Goal: Task Accomplishment & Management: Manage account settings

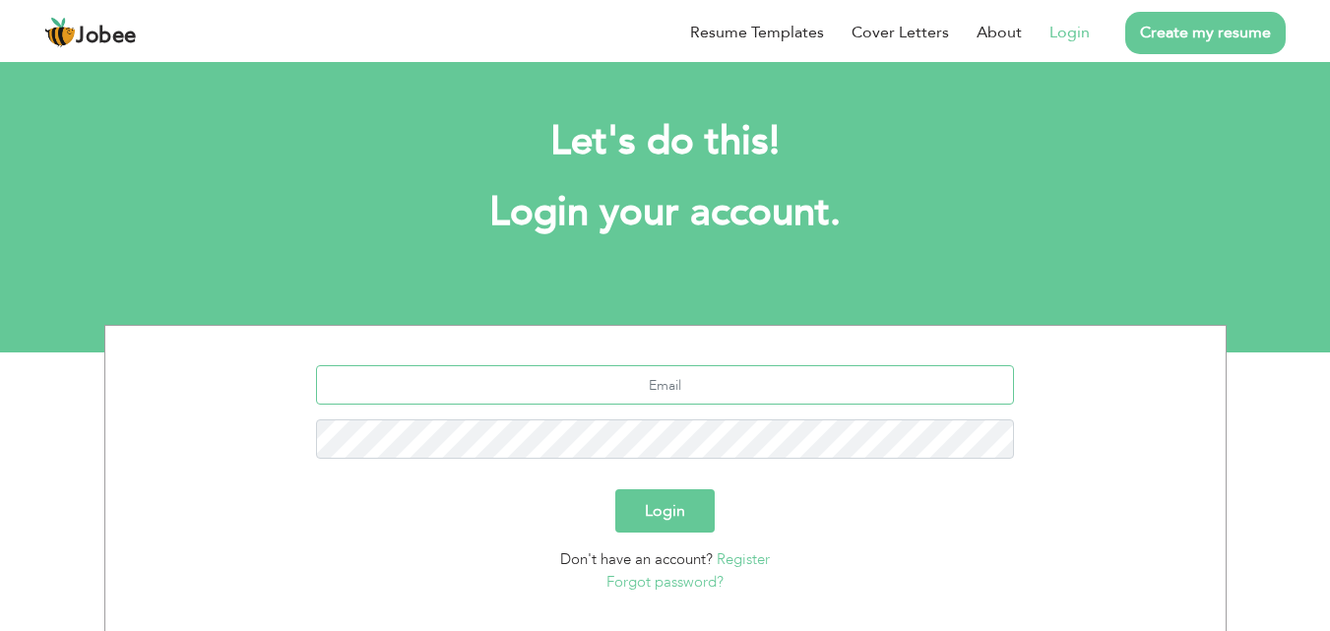
click at [587, 372] on input "text" at bounding box center [665, 384] width 698 height 39
type input "anasmoeen@gmail.com"
click at [672, 495] on button "Login" at bounding box center [664, 510] width 99 height 43
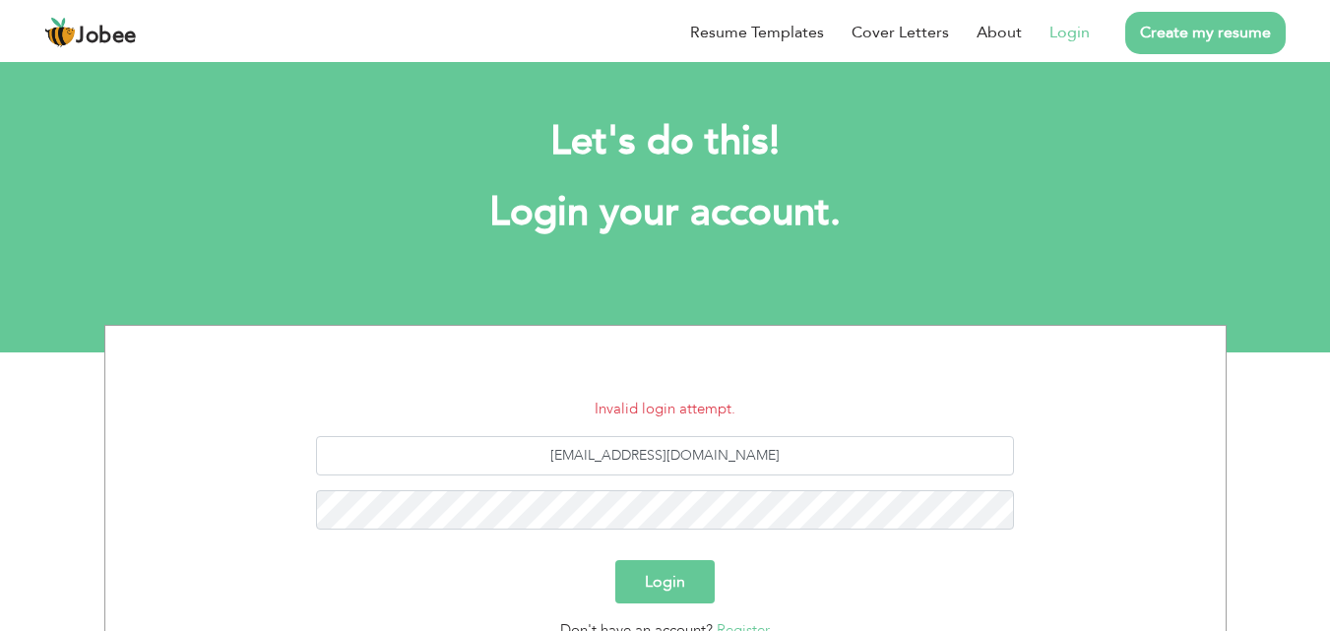
click at [602, 486] on div "[EMAIL_ADDRESS][DOMAIN_NAME]" at bounding box center [665, 490] width 1091 height 108
click at [676, 583] on button "Login" at bounding box center [664, 581] width 99 height 43
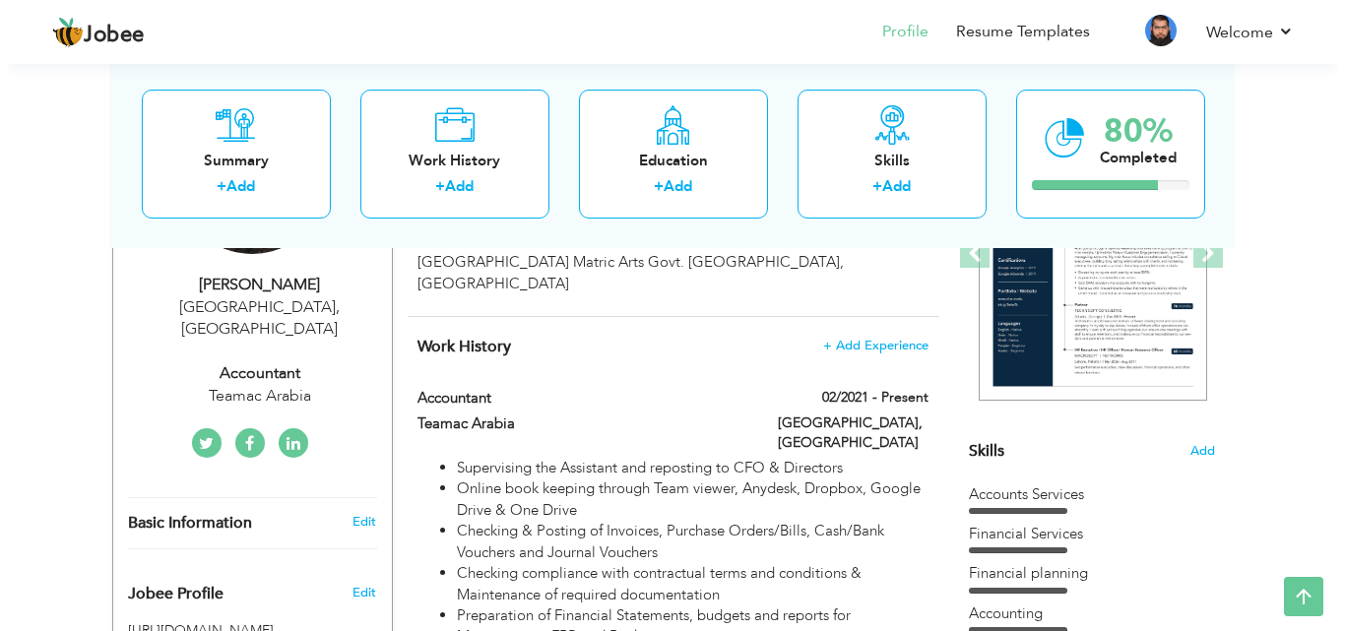
scroll to position [332, 0]
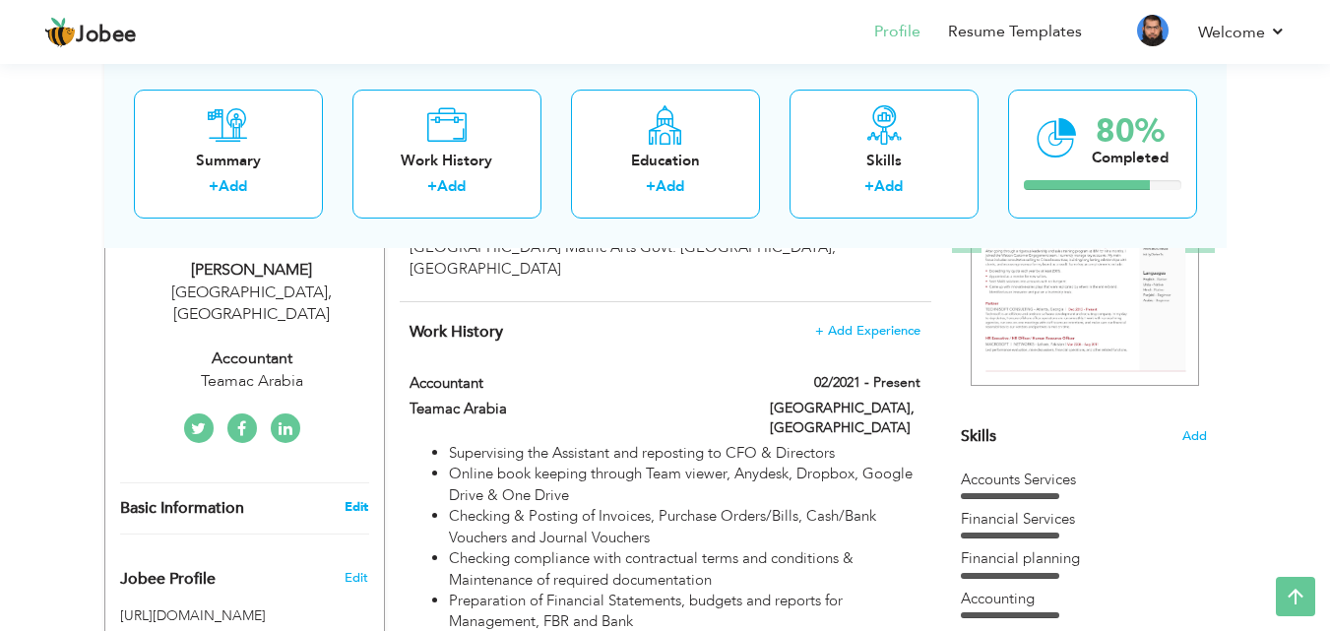
click at [363, 498] on link "Edit" at bounding box center [357, 507] width 24 height 18
type input "Anas"
type input "Moeen"
type input "03134643828"
select select "number:166"
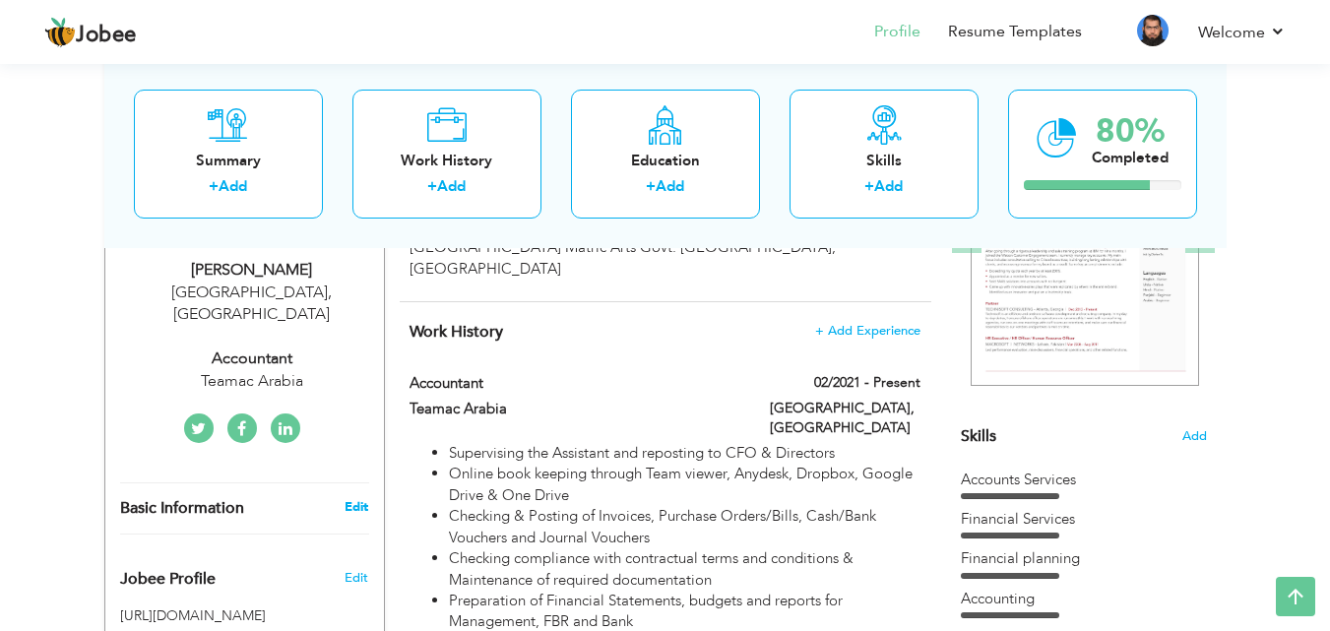
type input "Lahore"
select select "number:12"
type input "Teamac Arabia"
type input "Accountant"
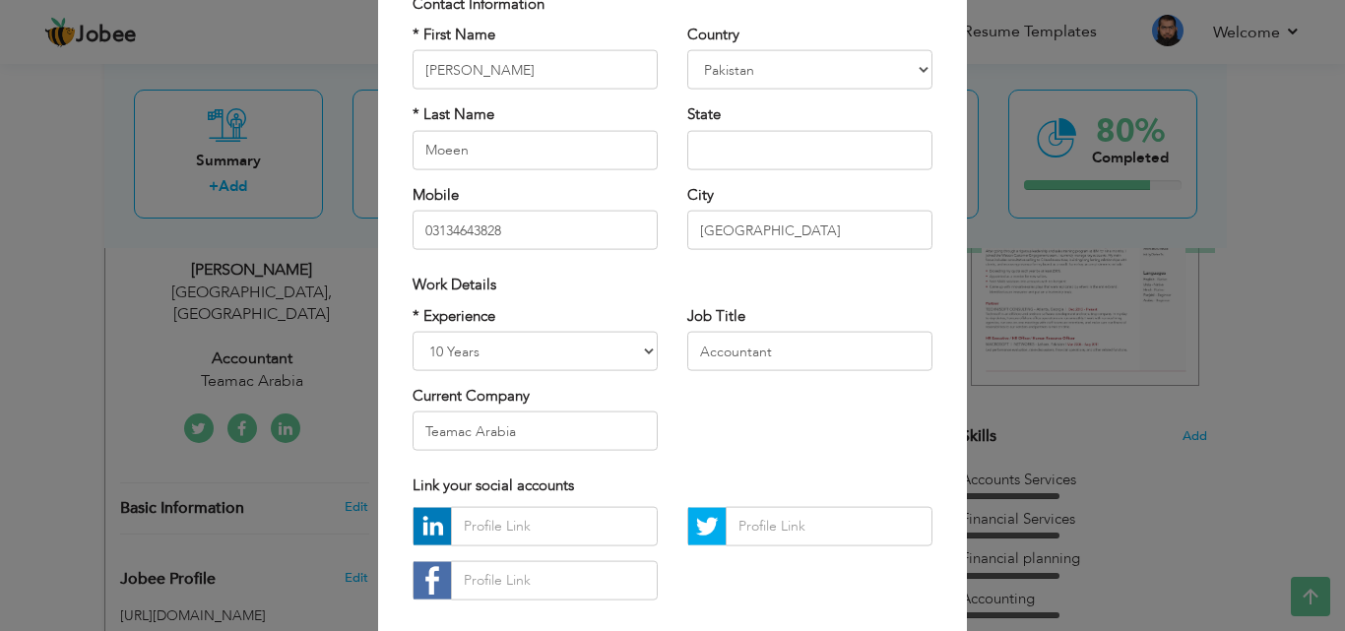
scroll to position [161, 0]
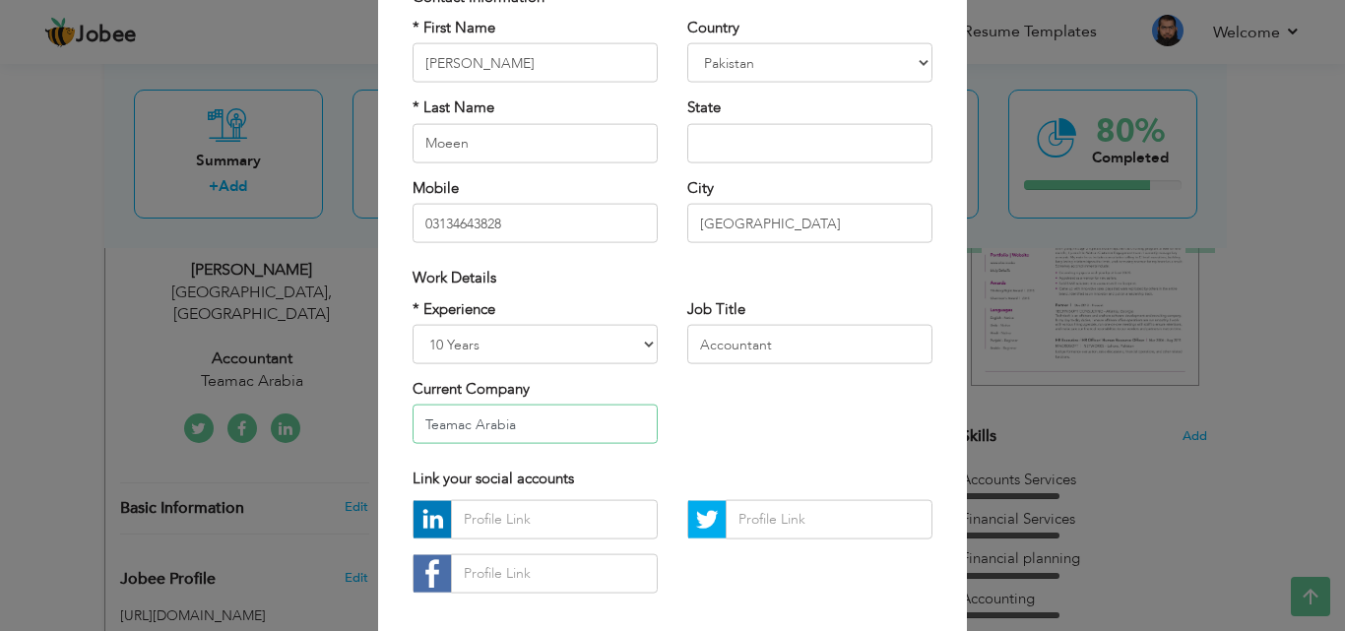
drag, startPoint x: 537, startPoint y: 417, endPoint x: 305, endPoint y: 365, distance: 237.0
click at [305, 365] on div "× Profile Contact Information * First Name Anas * Last Name Moeen U.K" at bounding box center [672, 315] width 1345 height 631
type input "Streetsville Consulting CPA"
click at [541, 338] on select "Entry Level Less than 1 Year 1 Year 2 Years 3 Years 4 Years 5 Years 6 Years 7 Y…" at bounding box center [535, 344] width 245 height 39
select select "number:14"
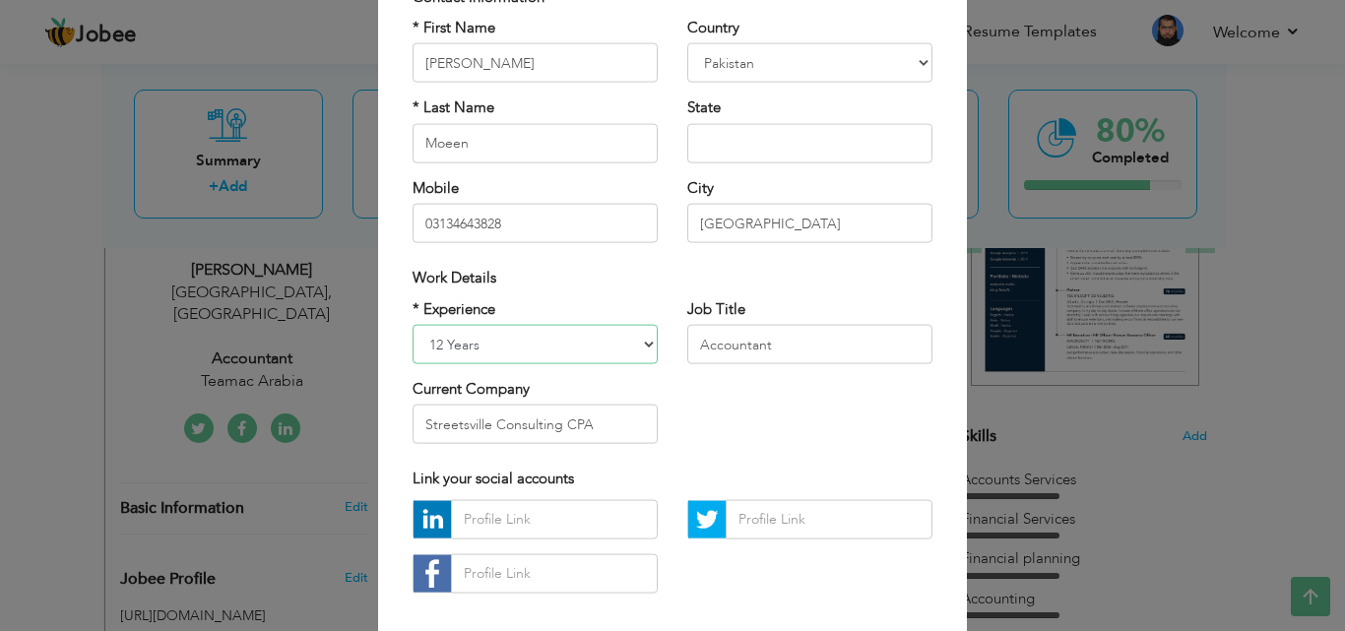
click at [413, 325] on select "Entry Level Less than 1 Year 1 Year 2 Years 3 Years 4 Years 5 Years 6 Years 7 Y…" at bounding box center [535, 344] width 245 height 39
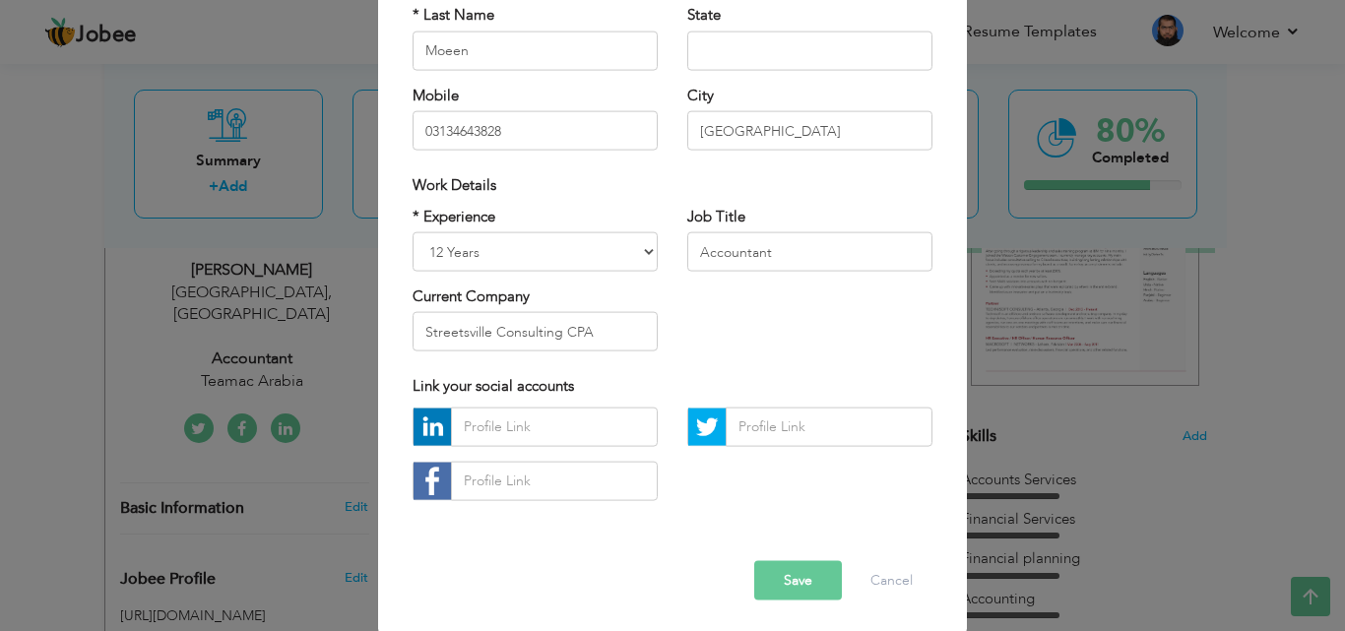
scroll to position [257, 0]
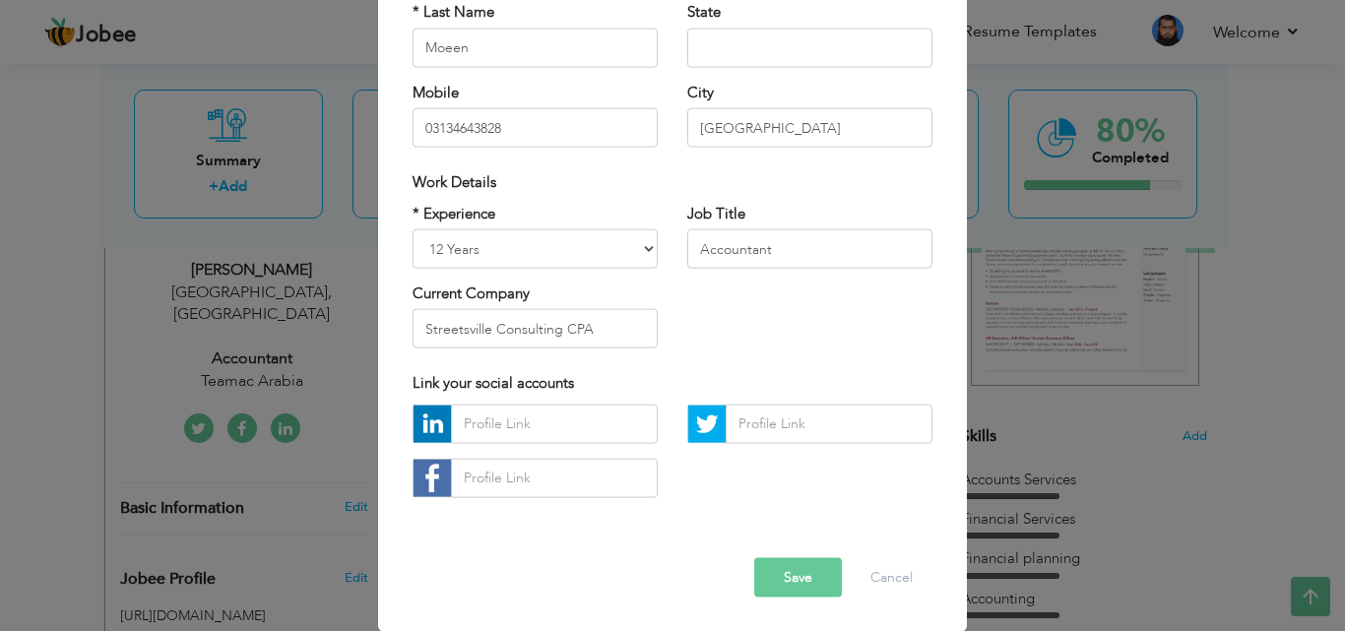
click at [791, 585] on button "Save" at bounding box center [798, 576] width 88 height 39
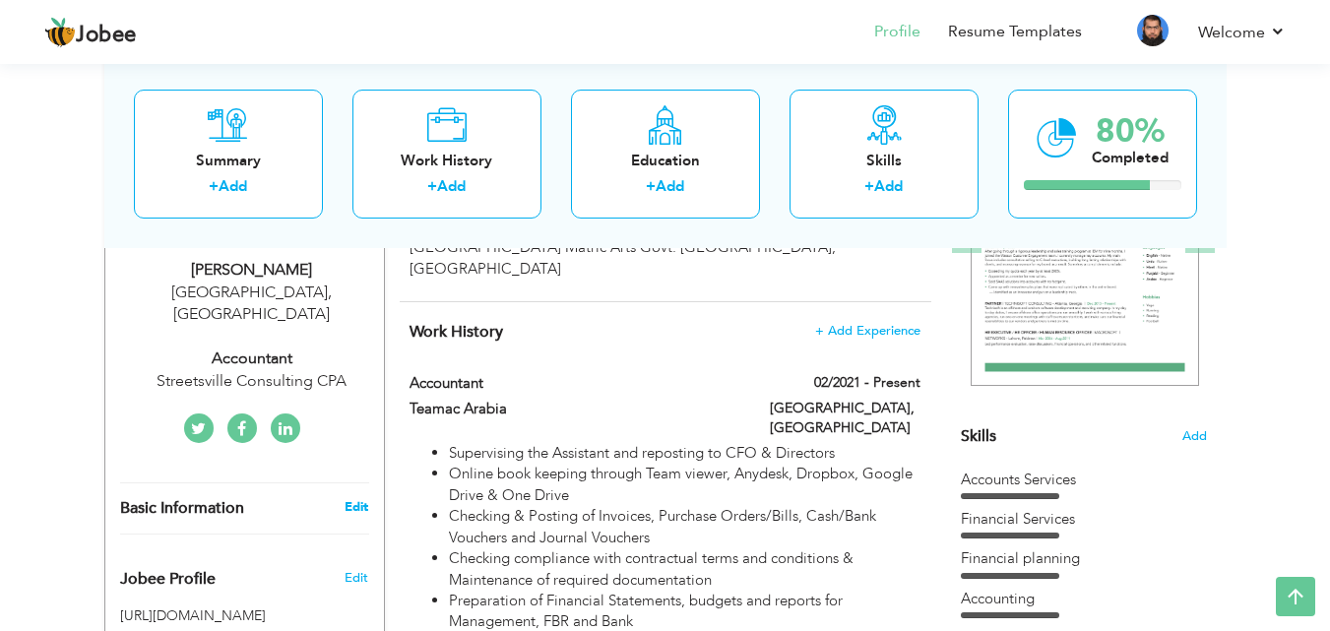
click at [354, 498] on link "Edit" at bounding box center [357, 507] width 24 height 18
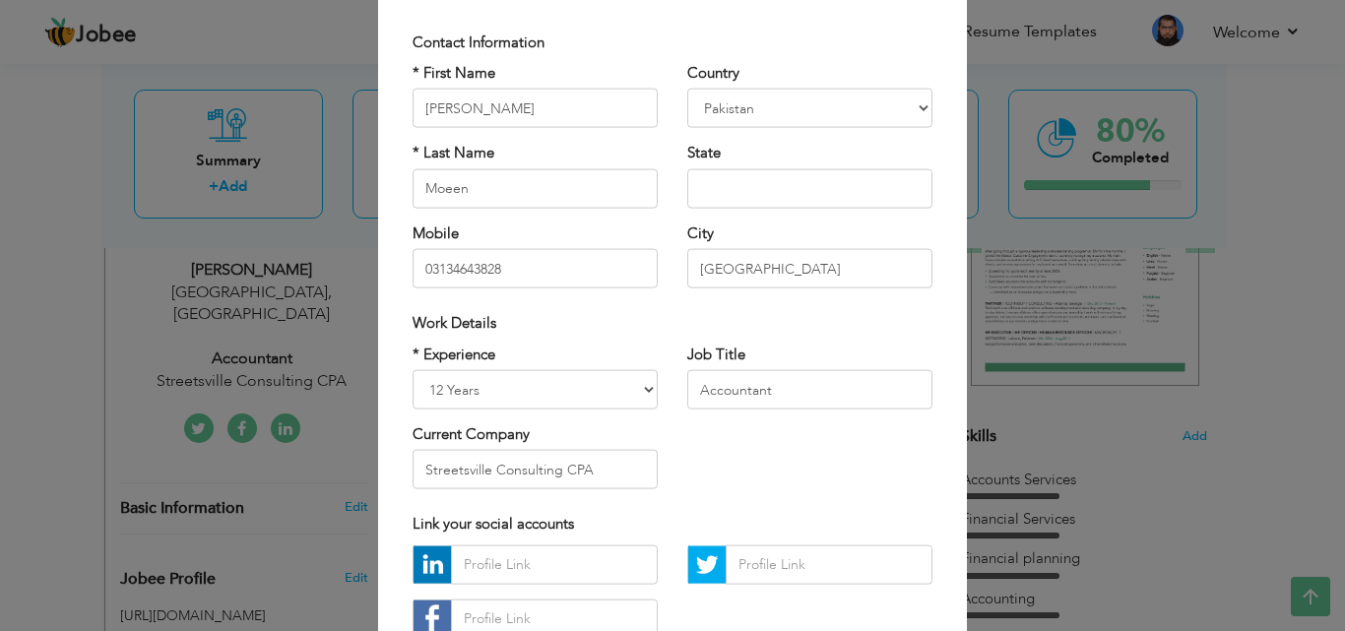
scroll to position [146, 0]
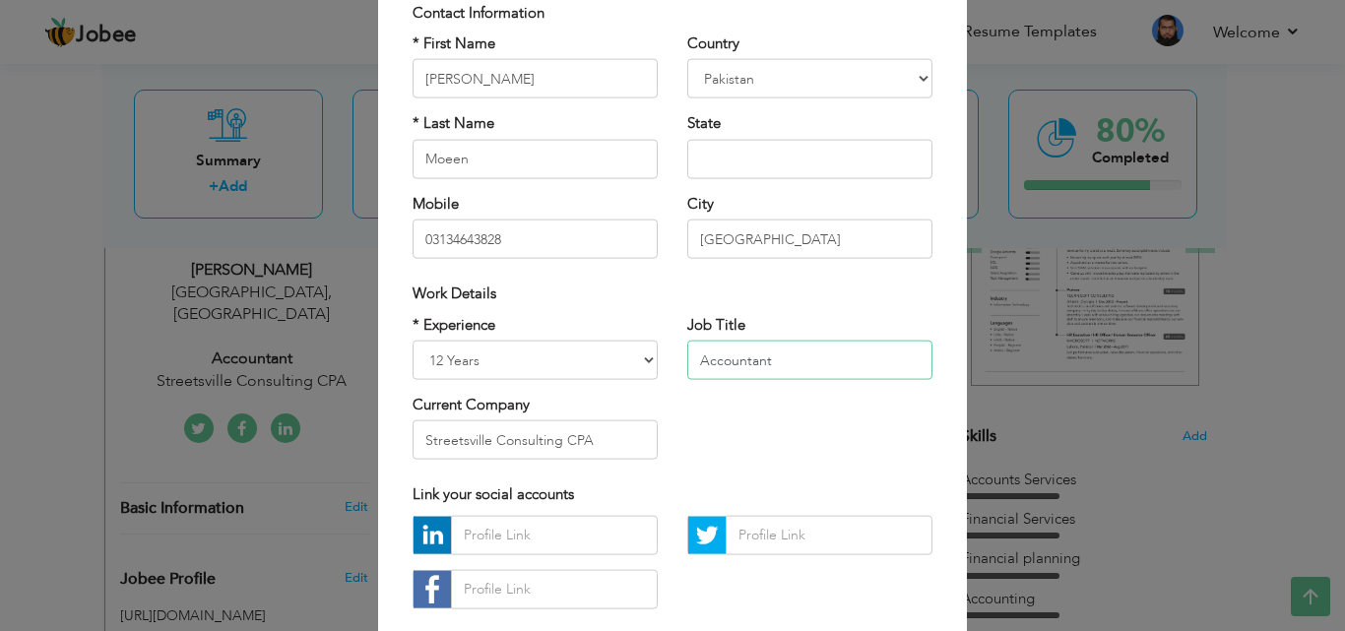
click at [693, 362] on input "Accountant" at bounding box center [809, 360] width 245 height 39
type input "Accountant (Part Time)"
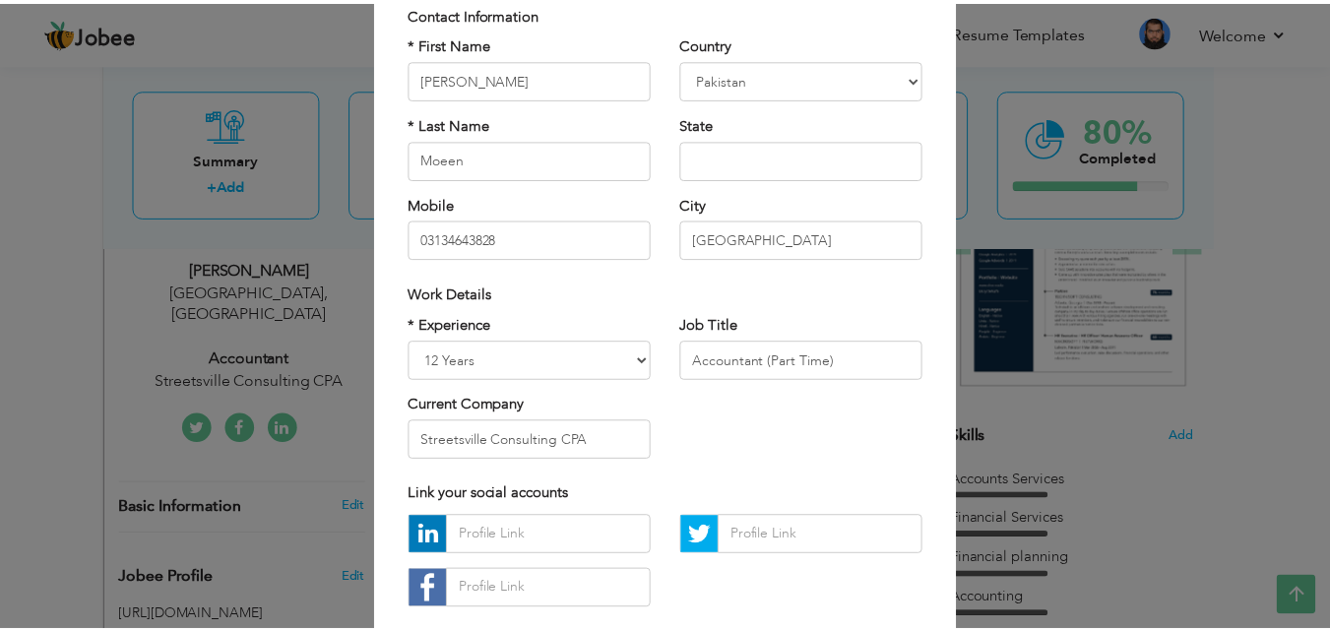
scroll to position [257, 0]
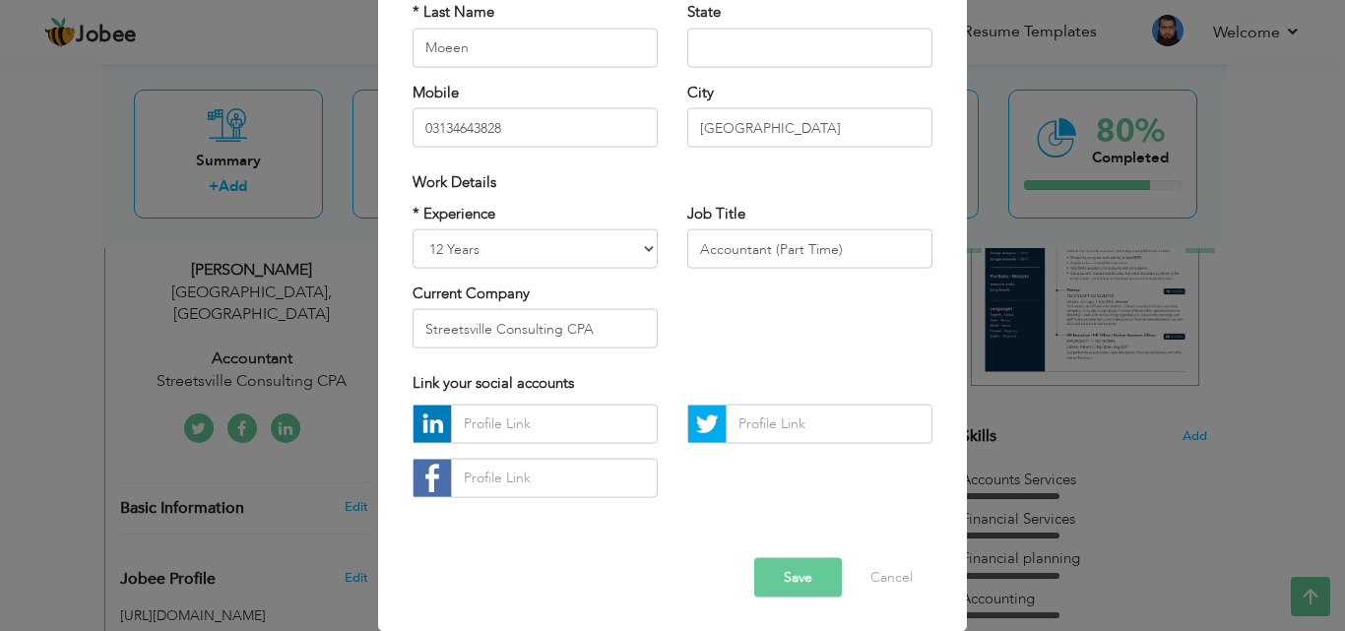
click at [787, 582] on button "Save" at bounding box center [798, 576] width 88 height 39
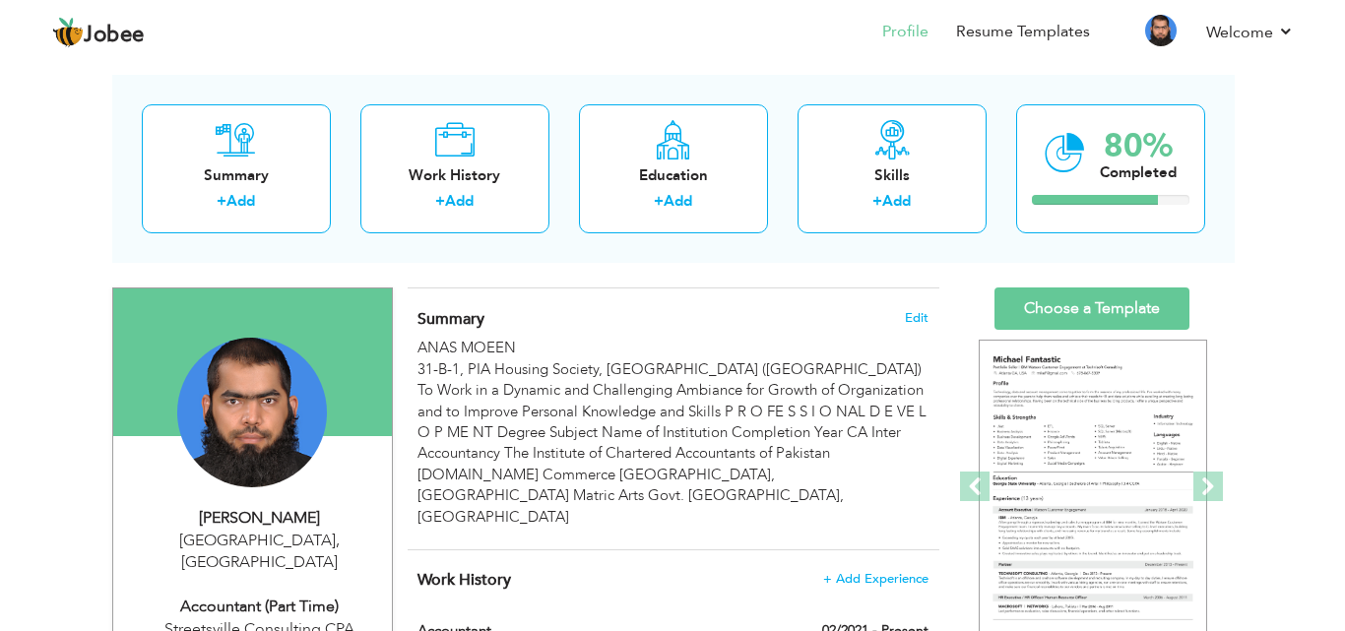
scroll to position [89, 0]
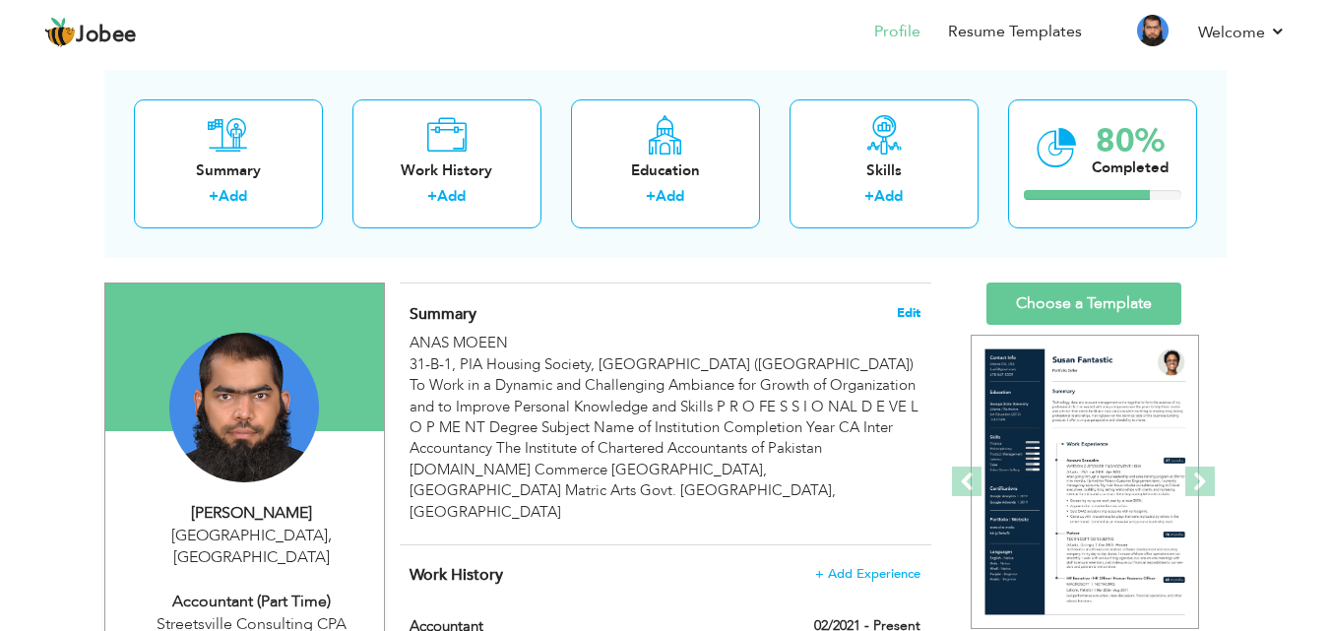
click at [907, 314] on span "Edit" at bounding box center [909, 313] width 24 height 14
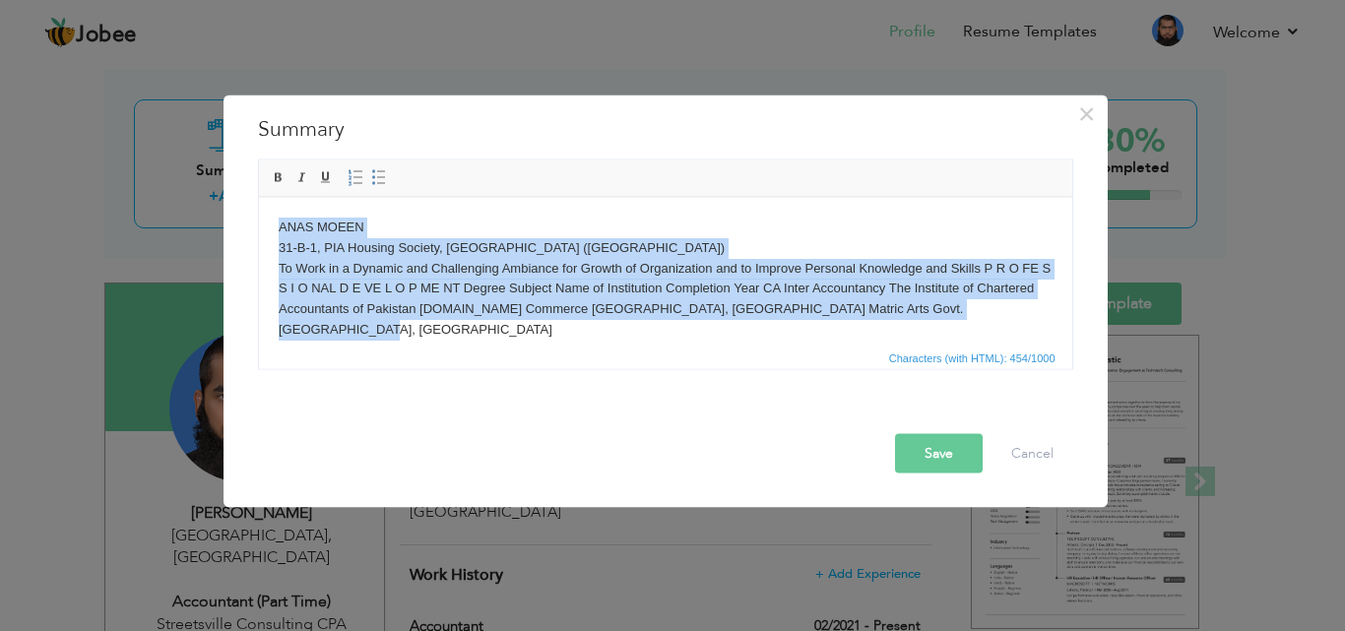
drag, startPoint x: 995, startPoint y: 313, endPoint x: 479, endPoint y: 422, distance: 527.4
click at [258, 225] on html "ANAS MOEEN 31-B-1, PIA Housing Society, Lahore (Pakistan) To Work in a Dynamic …" at bounding box center [664, 278] width 813 height 162
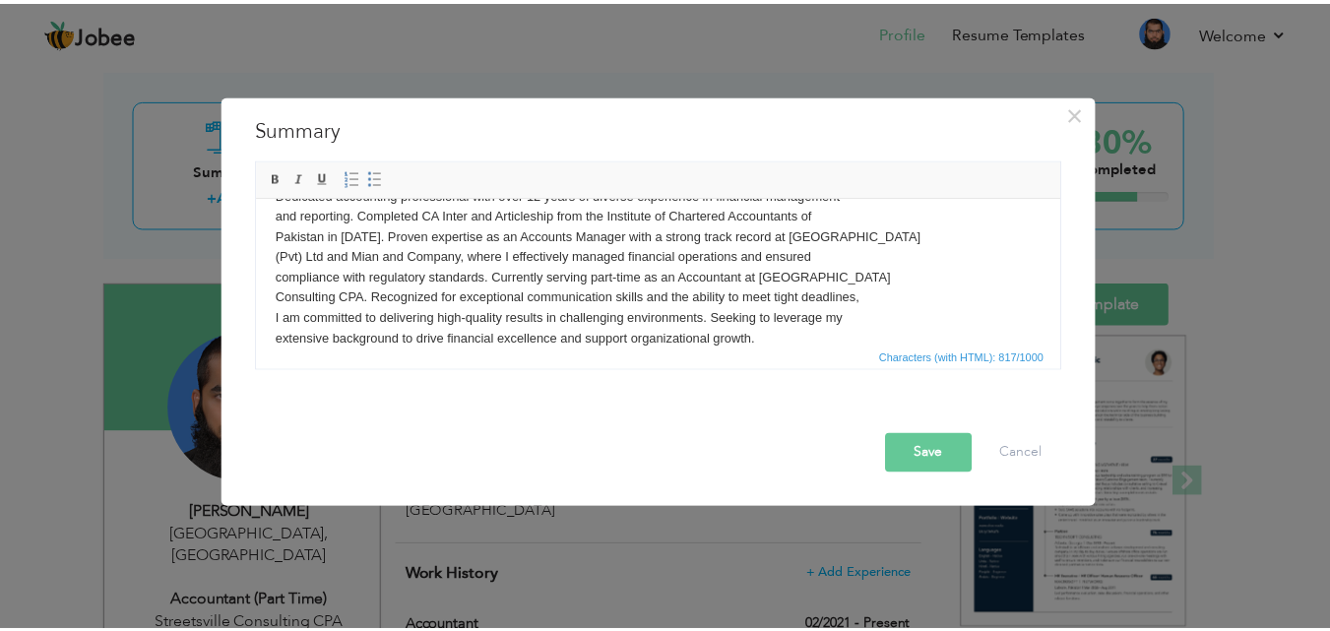
scroll to position [0, 0]
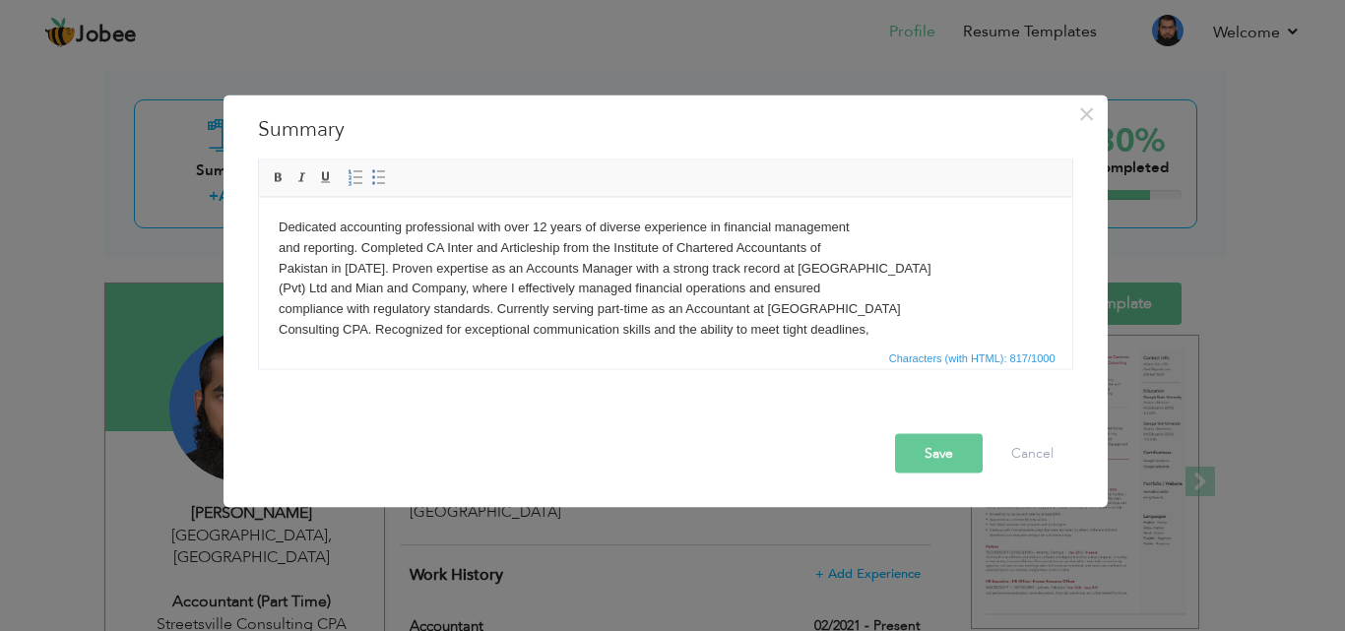
drag, startPoint x: 1065, startPoint y: 255, endPoint x: 1324, endPoint y: 380, distance: 287.6
click at [941, 449] on button "Save" at bounding box center [939, 452] width 88 height 39
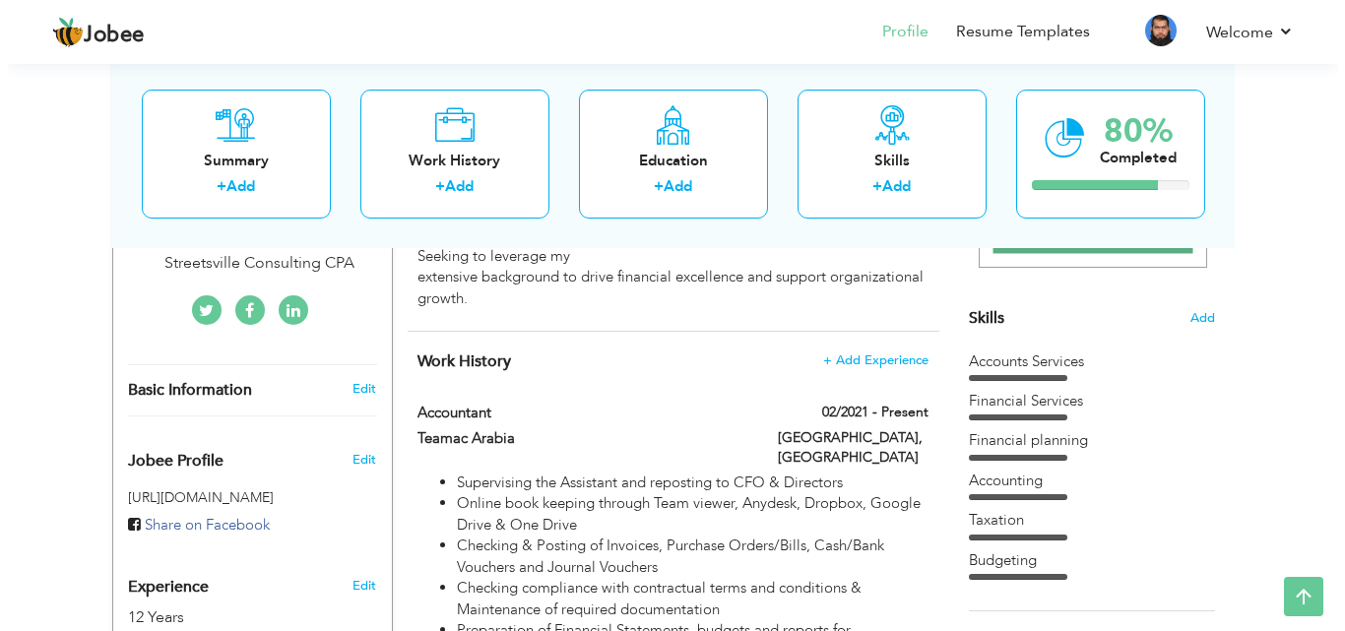
scroll to position [414, 0]
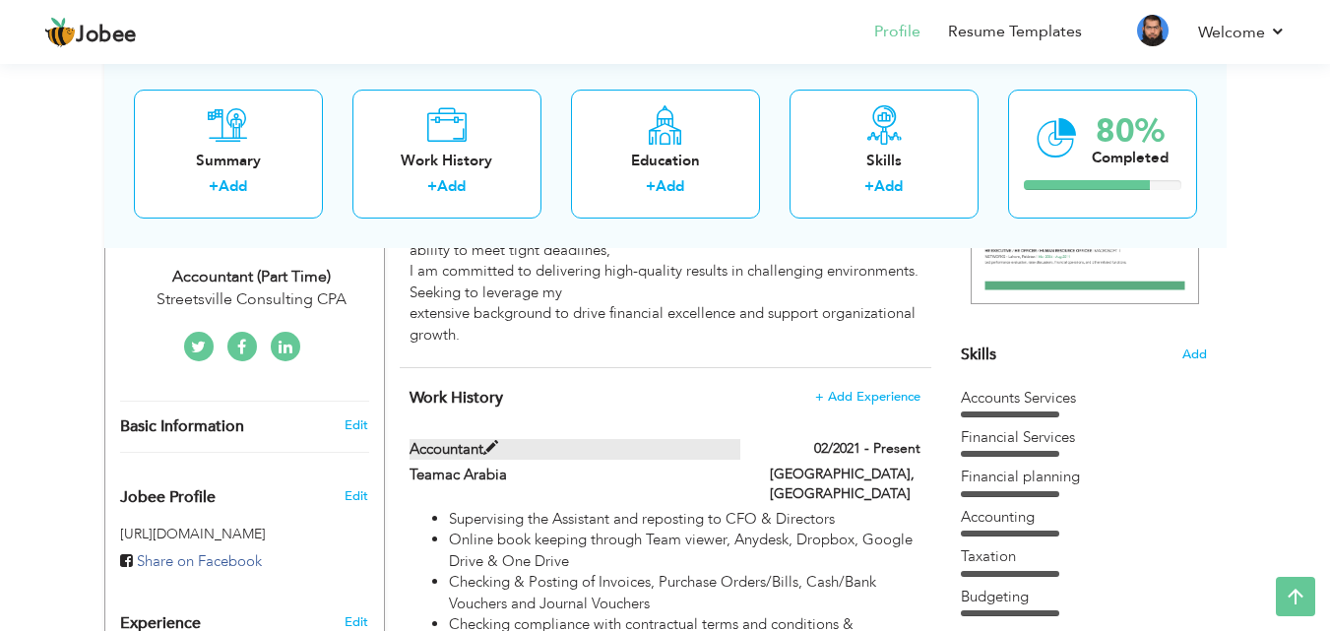
click at [487, 454] on span at bounding box center [490, 448] width 15 height 15
type input "Accountant"
type input "Teamac Arabia"
type input "02/2021"
type input "Pakistan"
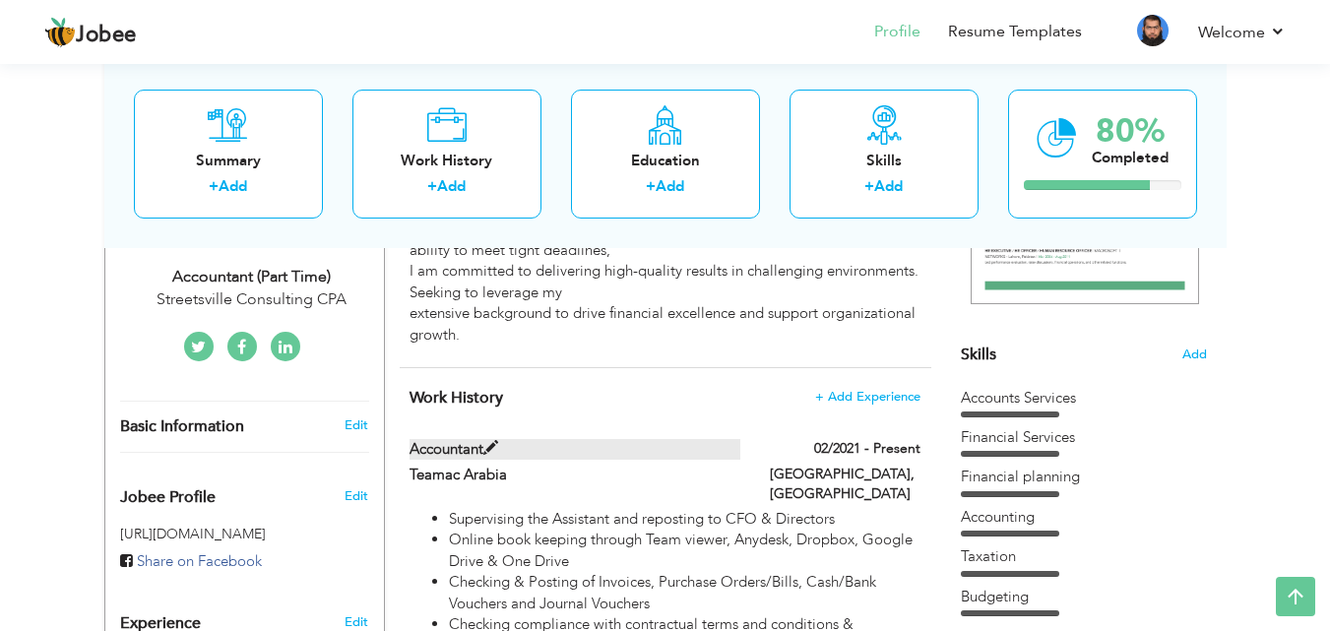
type input "Lahore"
checkbox input "true"
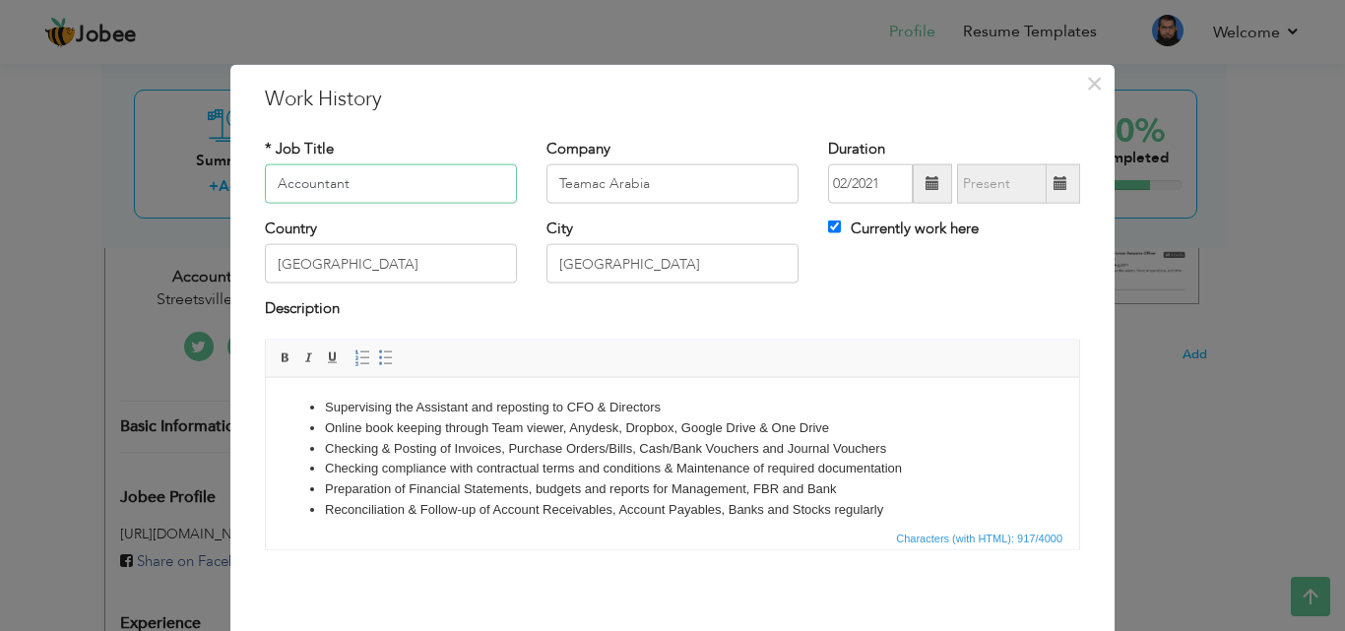
drag, startPoint x: 272, startPoint y: 182, endPoint x: 291, endPoint y: 182, distance: 19.7
click at [271, 182] on input "Accountant" at bounding box center [391, 183] width 252 height 39
type input "Remote Accountant"
click at [828, 230] on input "Currently work here" at bounding box center [834, 227] width 13 height 13
checkbox input "false"
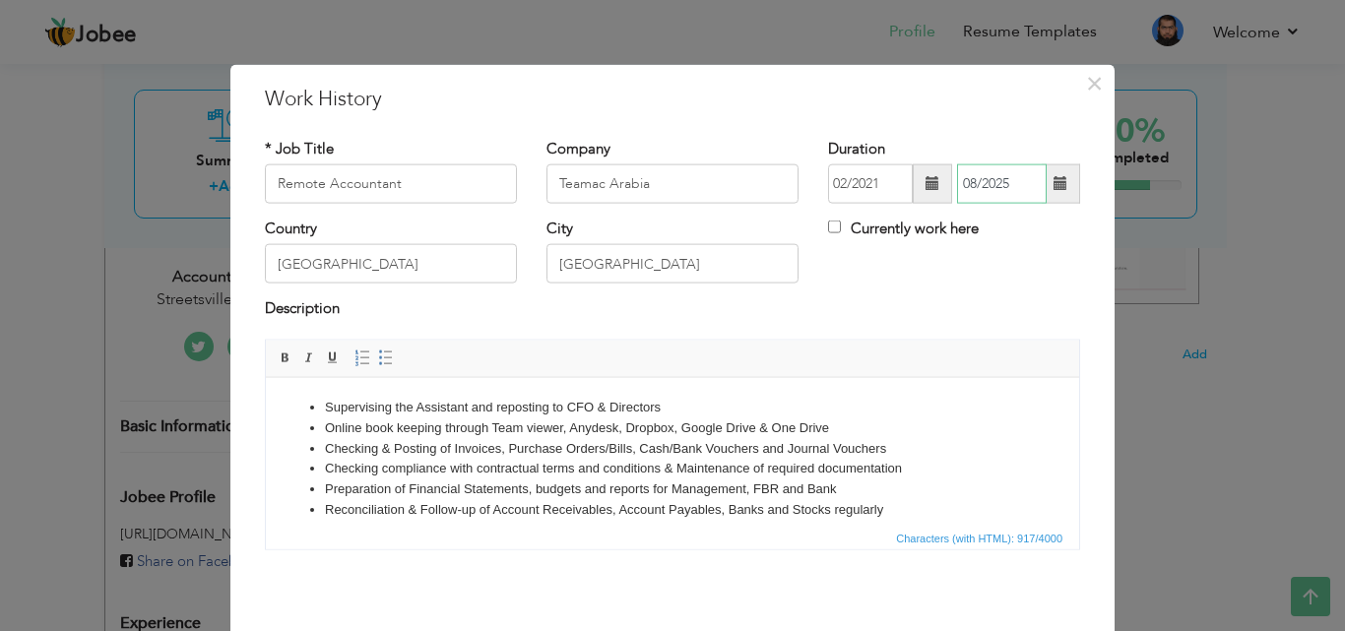
click at [993, 186] on input "08/2025" at bounding box center [1002, 183] width 90 height 39
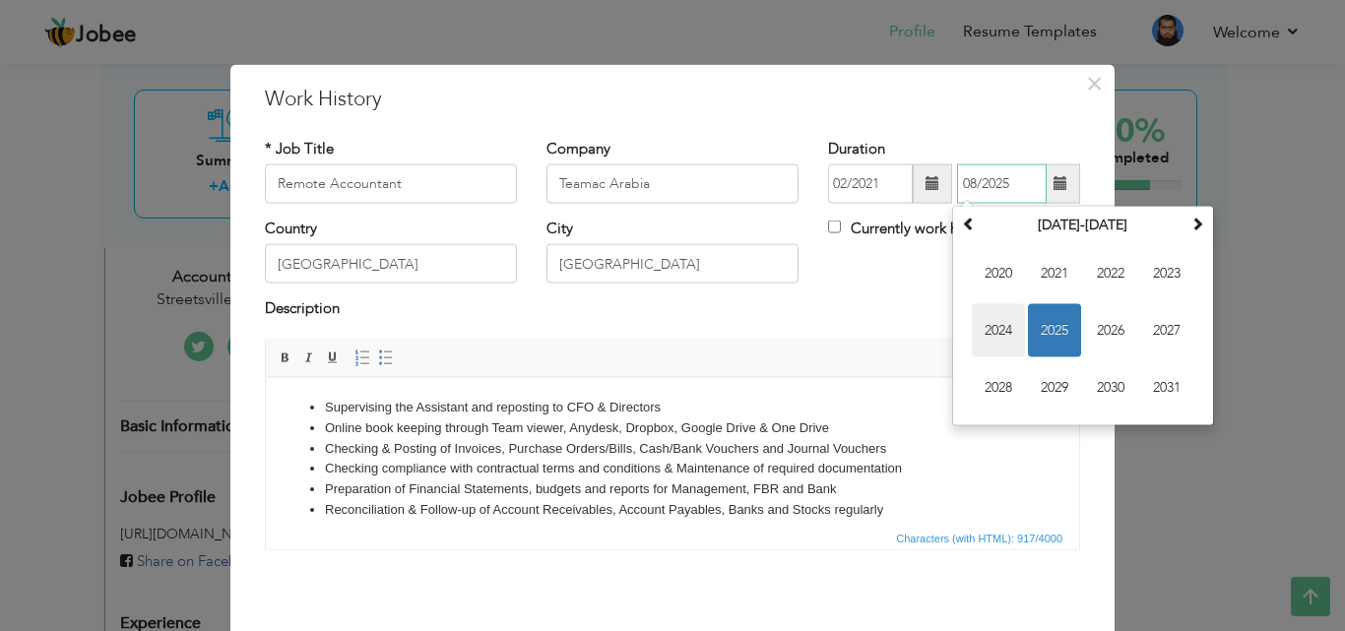
click at [992, 325] on span "2024" at bounding box center [998, 330] width 53 height 53
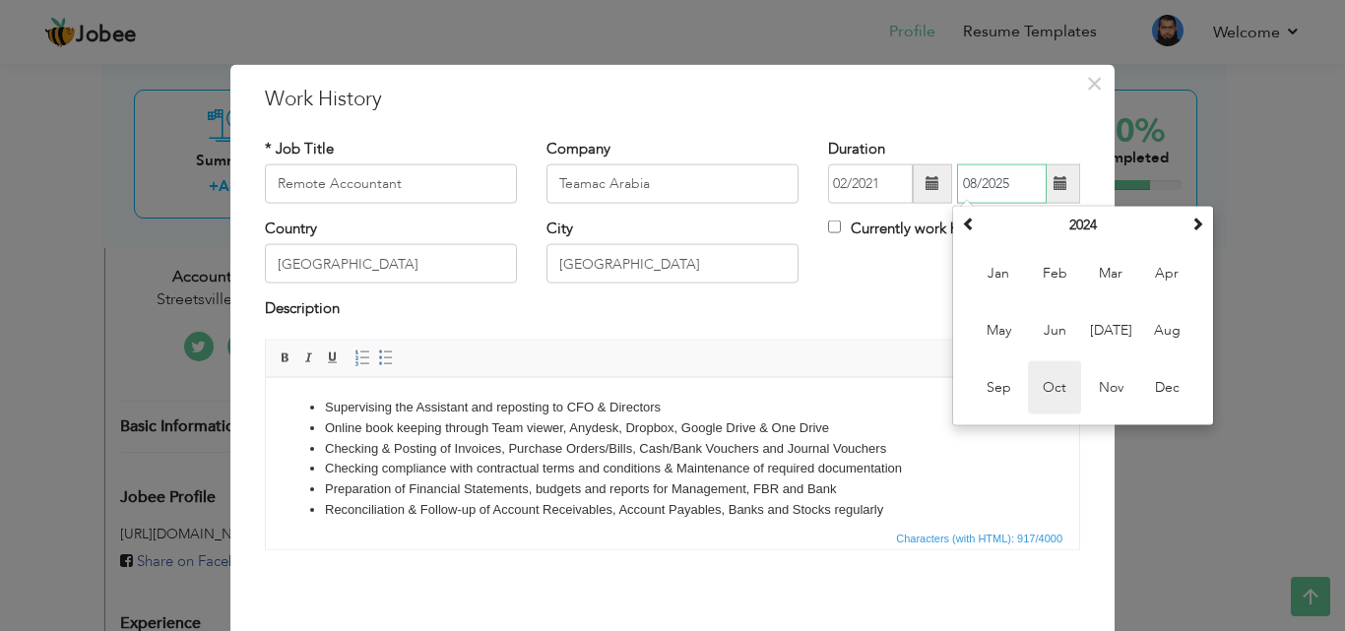
click at [1042, 392] on span "Oct" at bounding box center [1054, 387] width 53 height 53
type input "10/2024"
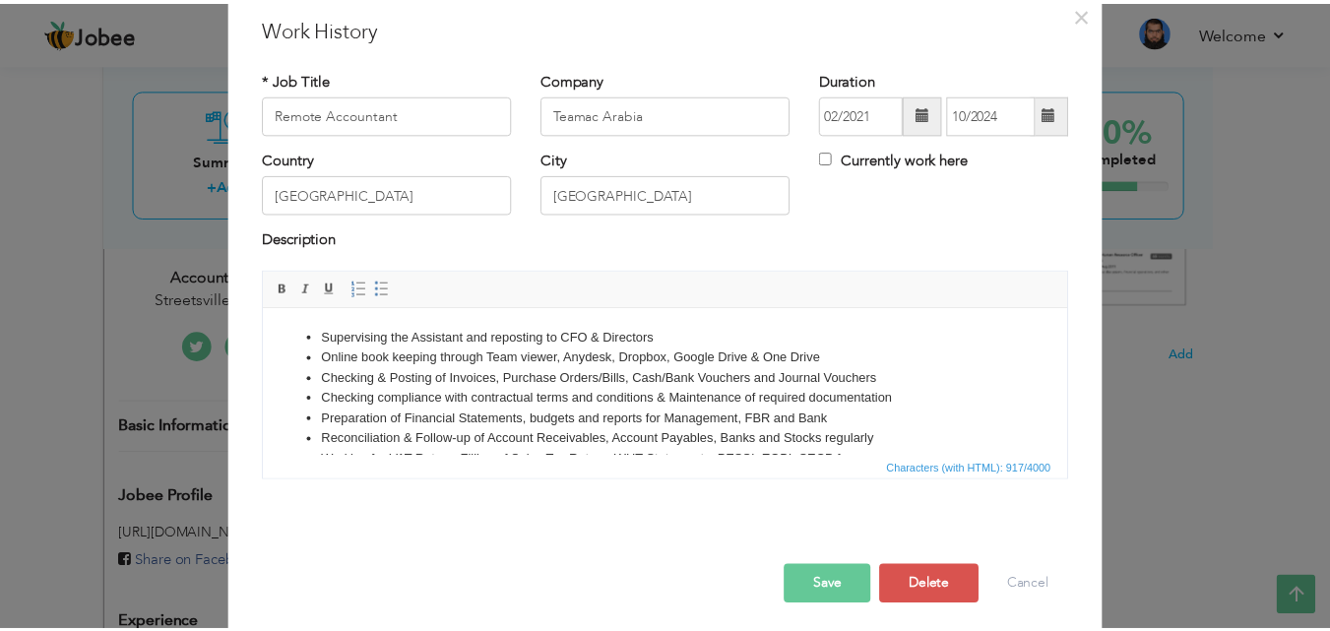
scroll to position [78, 0]
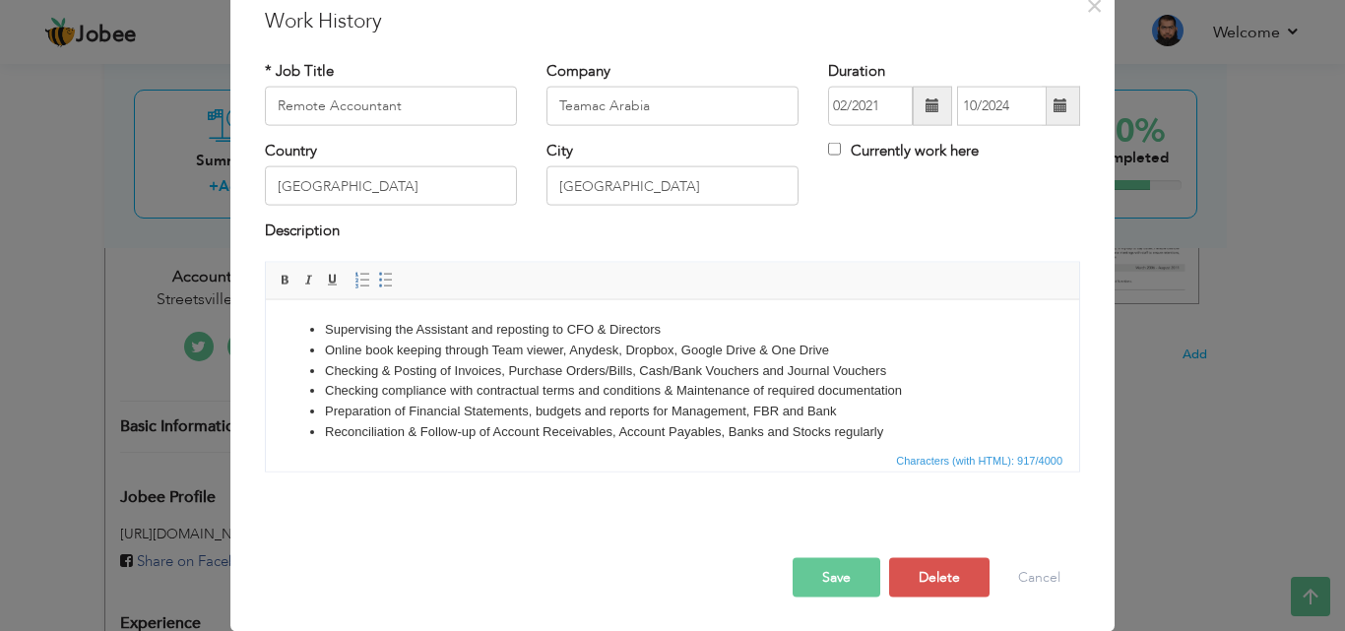
click at [808, 577] on button "Save" at bounding box center [837, 576] width 88 height 39
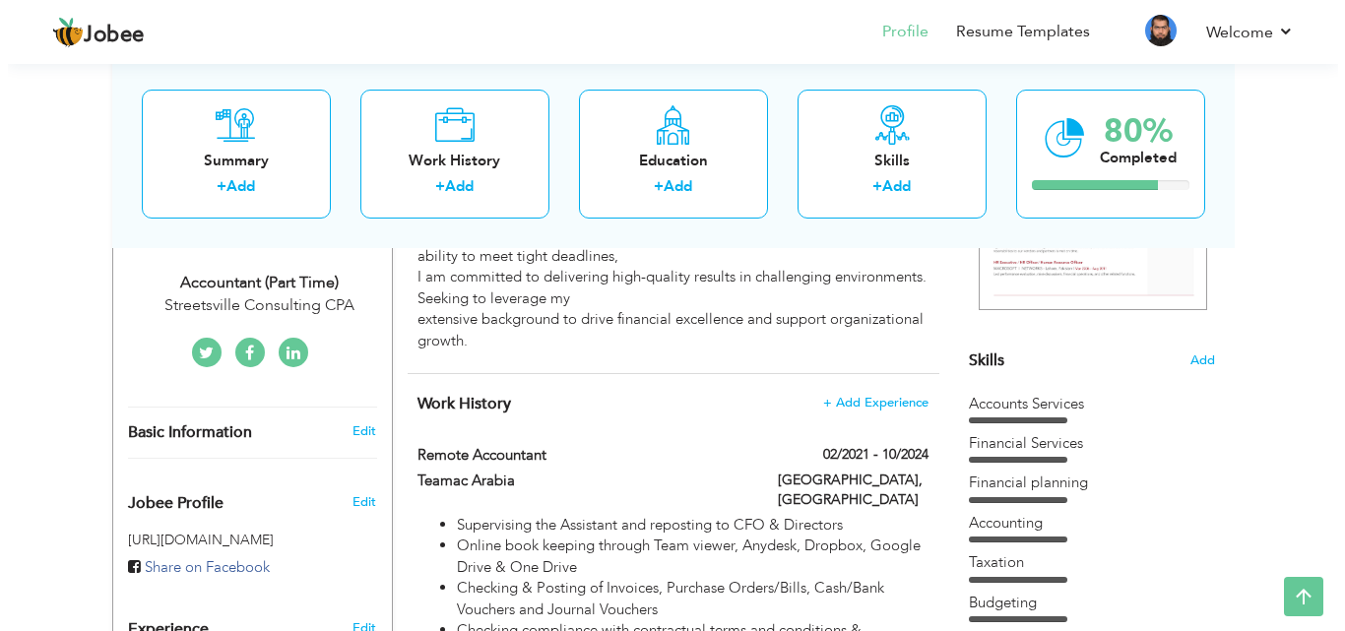
scroll to position [371, 0]
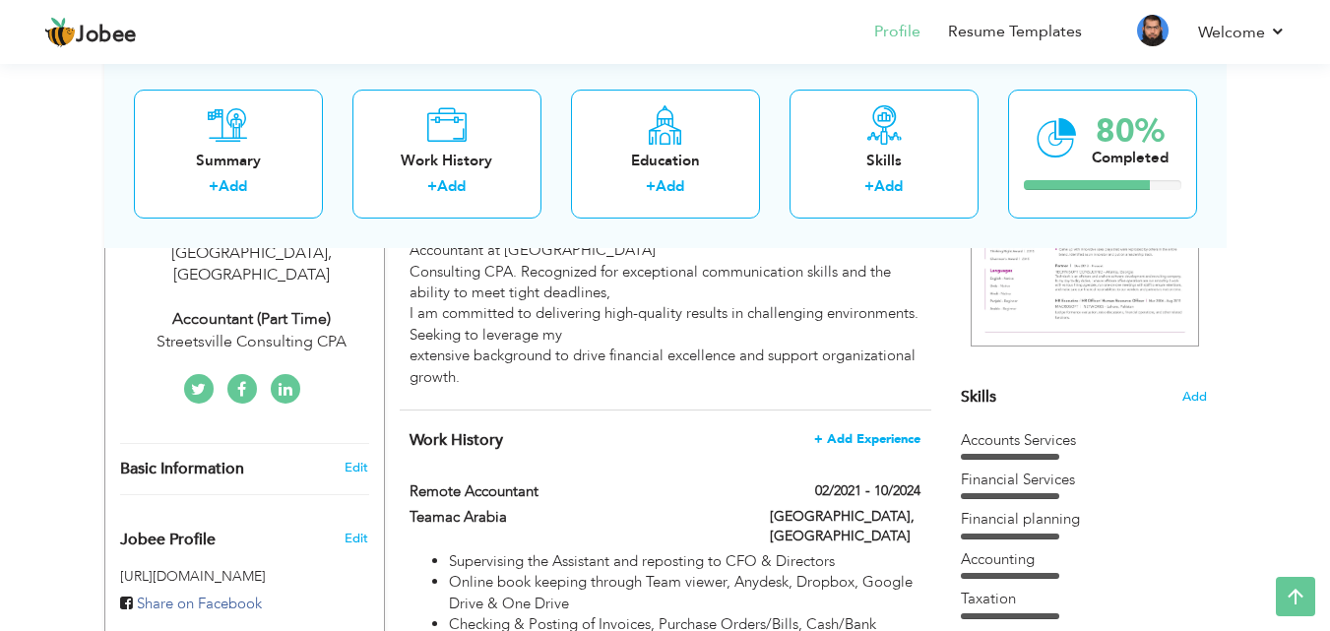
click at [878, 438] on span "+ Add Experience" at bounding box center [867, 439] width 106 height 14
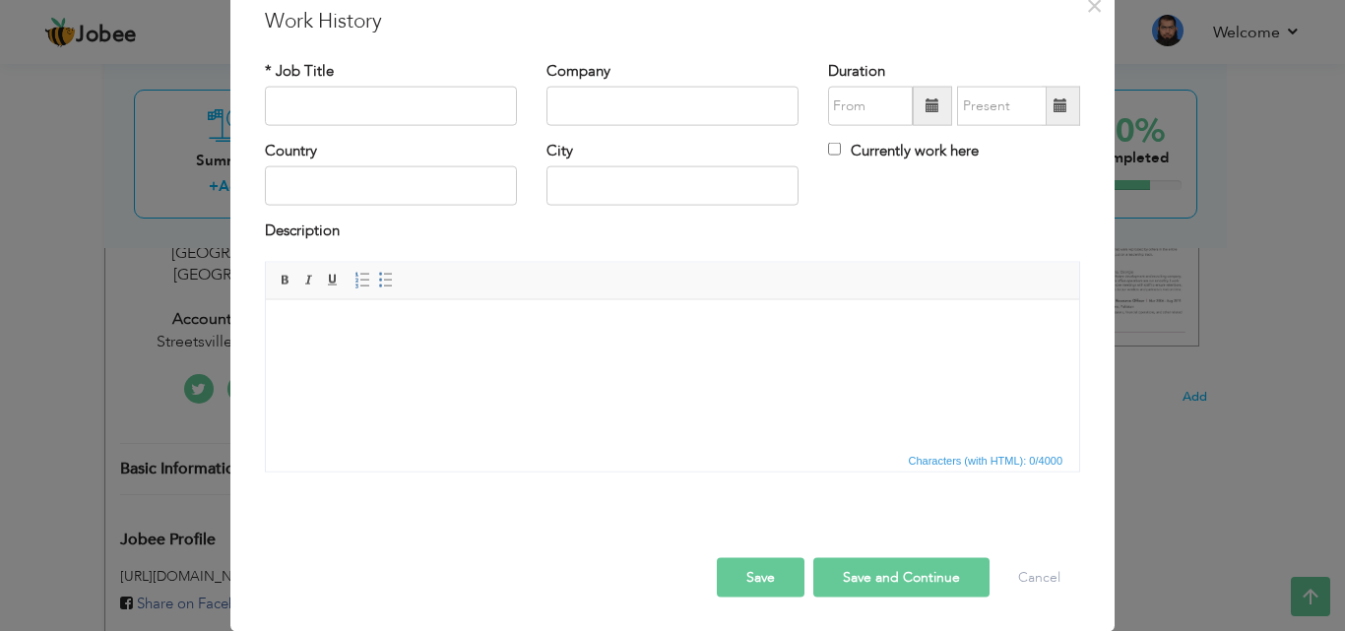
scroll to position [0, 0]
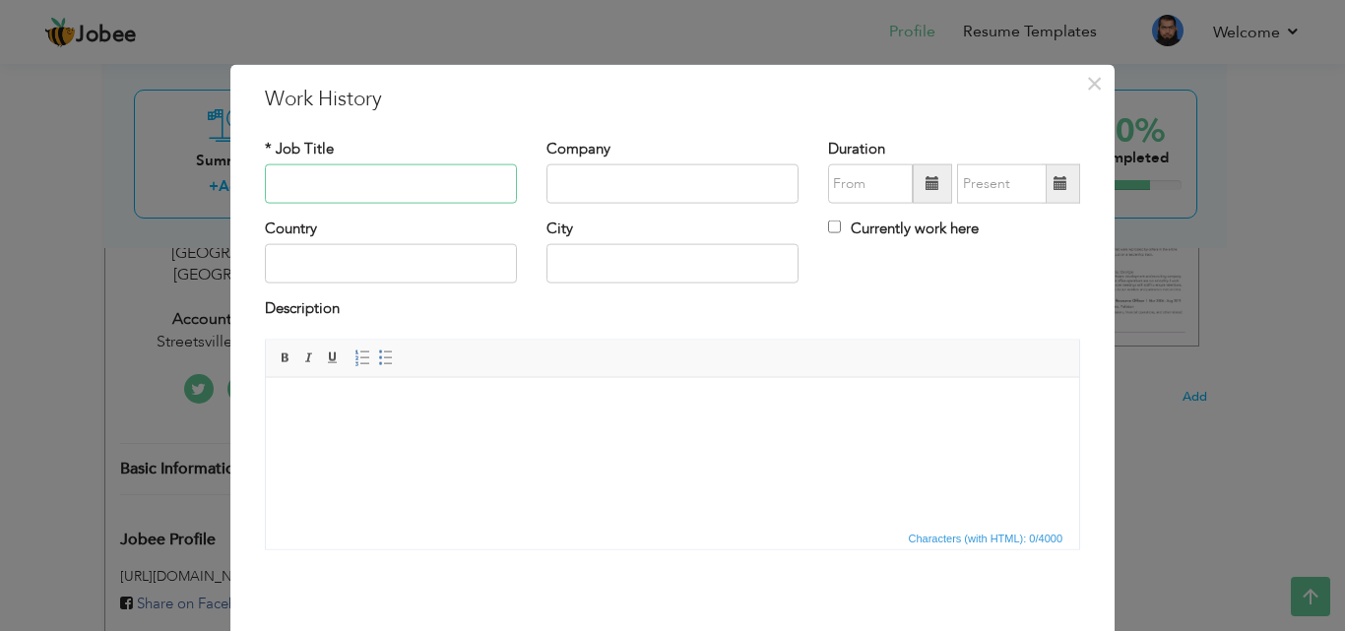
click at [286, 196] on input "text" at bounding box center [391, 183] width 252 height 39
type input "Accountant (Part Time)"
click at [608, 177] on input "text" at bounding box center [672, 183] width 252 height 39
type input "Streetsville Consulting CPA"
type input "08/2025"
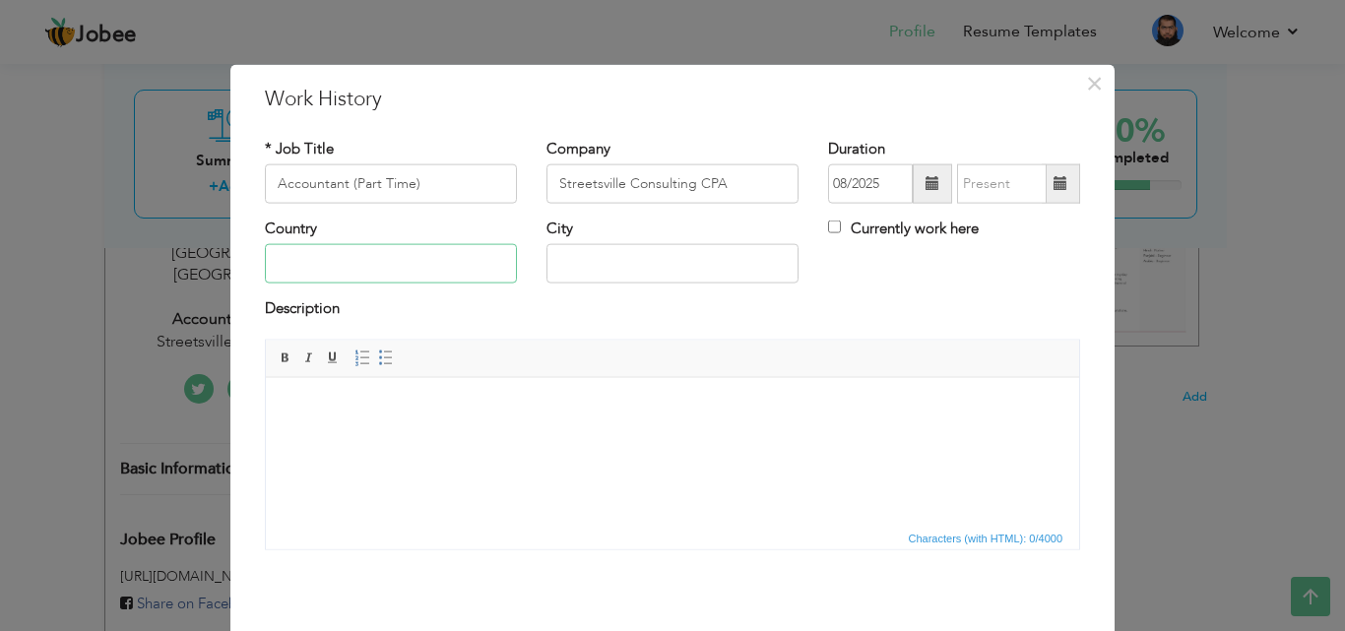
click at [335, 259] on input "text" at bounding box center [391, 263] width 252 height 39
type input "Pakistan"
type input "Lahore"
click at [364, 394] on html at bounding box center [672, 407] width 813 height 60
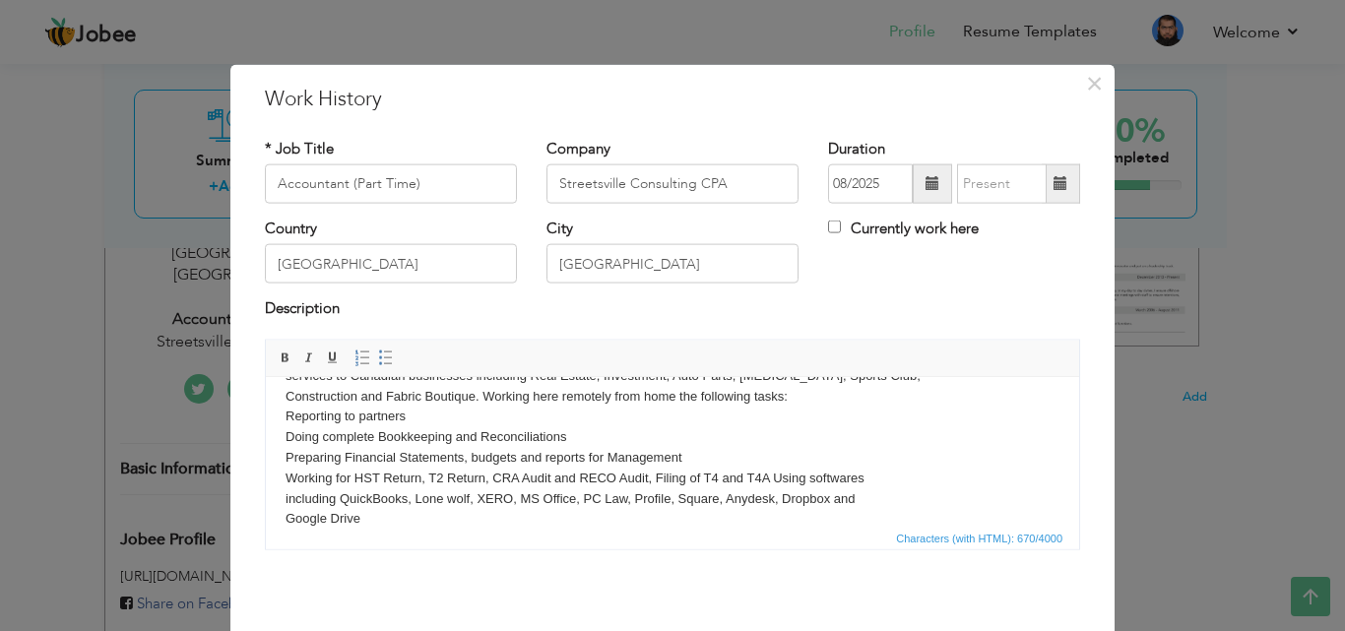
scroll to position [50, 0]
drag, startPoint x: 878, startPoint y: 78, endPoint x: 992, endPoint y: 240, distance: 198.0
click at [992, 240] on div "× Work History * Job Title Accountant (Part Time) Company Streetsville Consulti…" at bounding box center [672, 386] width 884 height 645
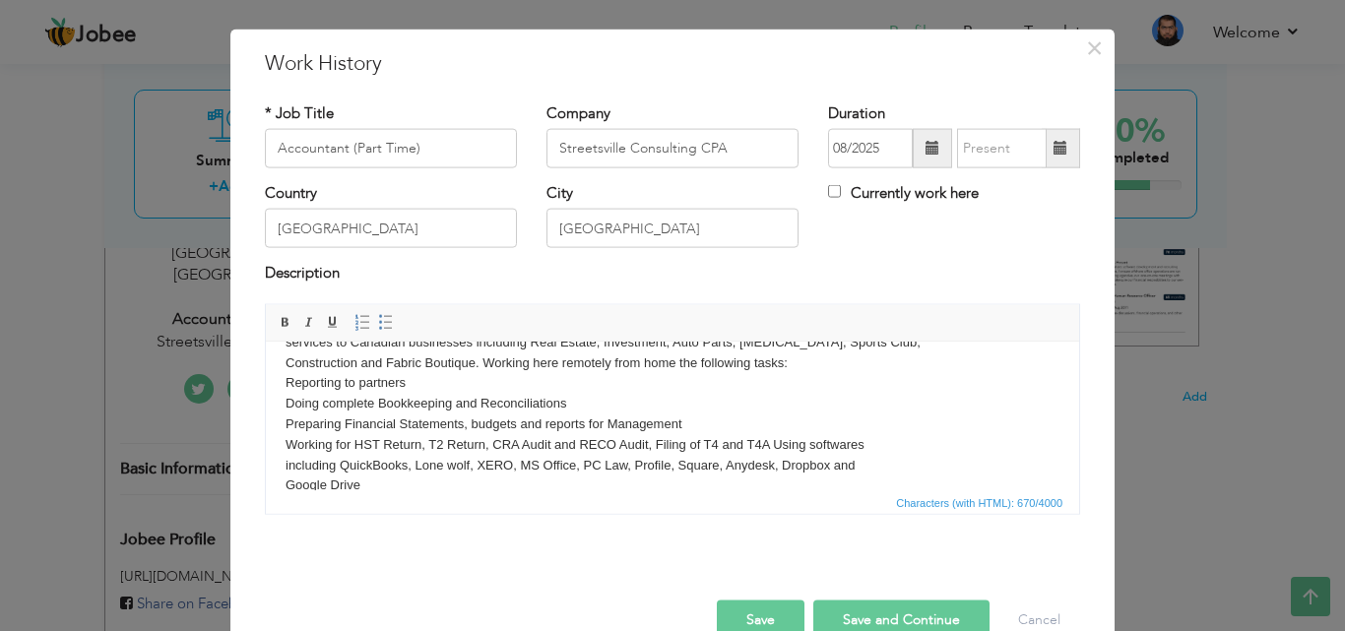
scroll to position [78, 0]
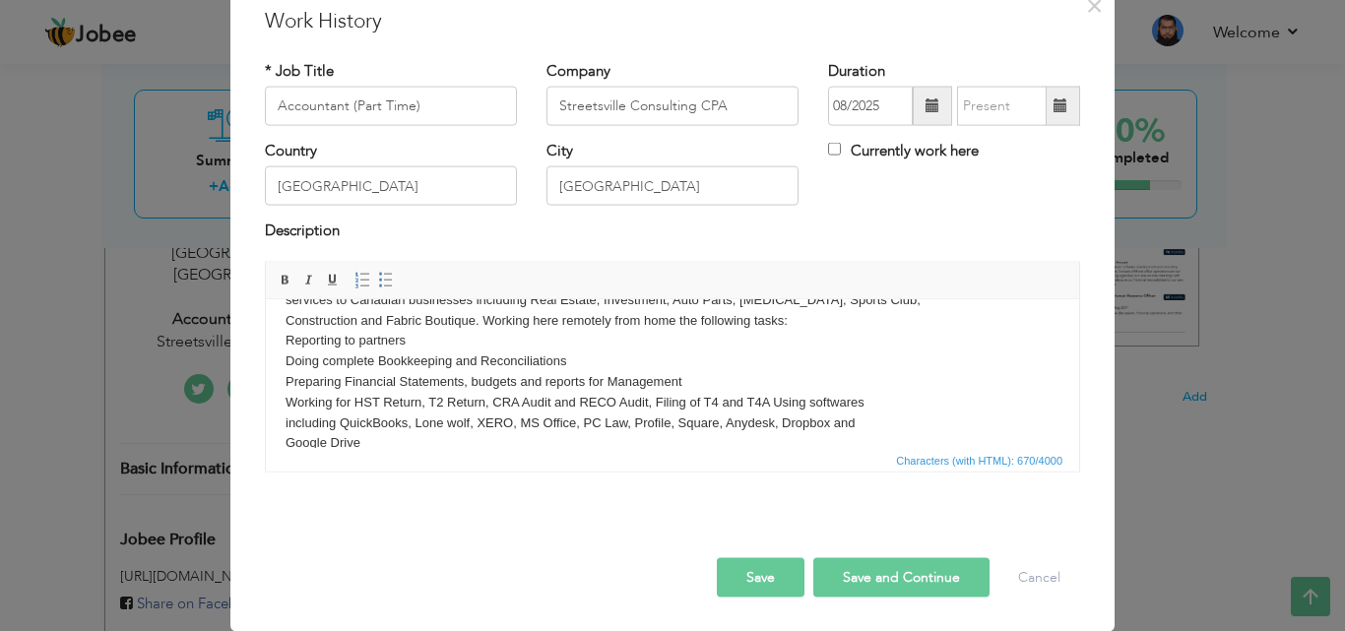
click at [742, 574] on button "Save" at bounding box center [761, 576] width 88 height 39
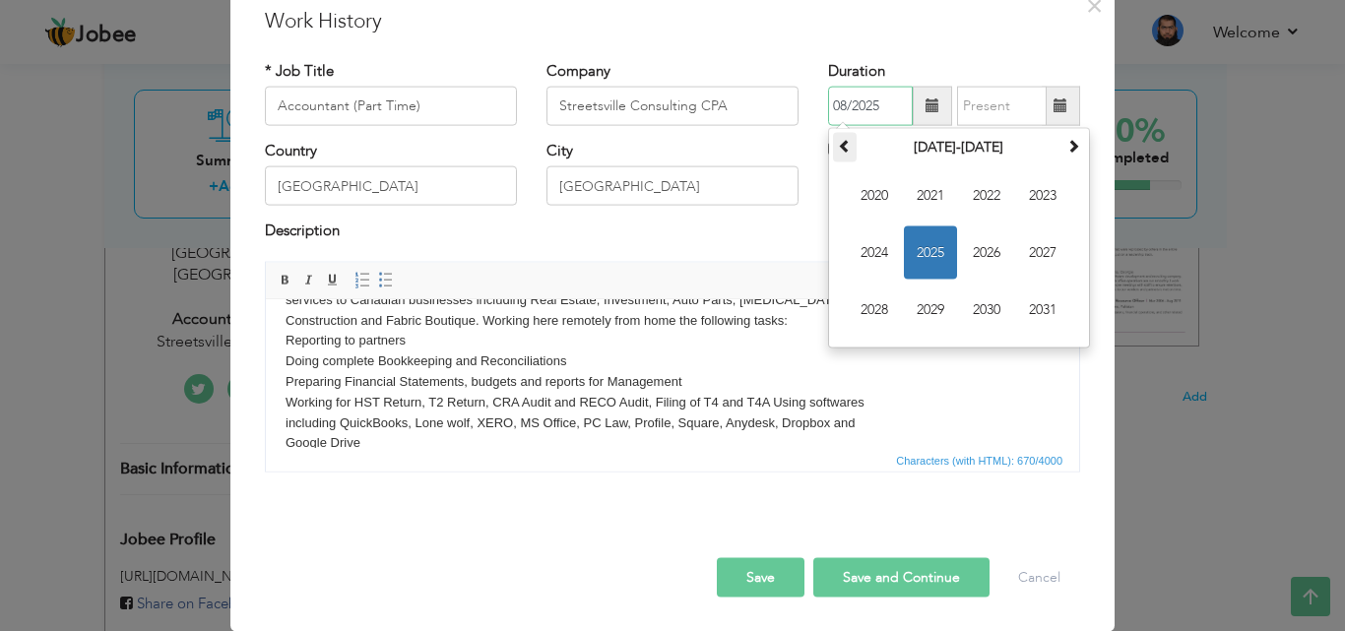
click at [833, 143] on th at bounding box center [845, 148] width 24 height 30
click at [928, 246] on span "2015" at bounding box center [930, 252] width 53 height 53
drag, startPoint x: 605, startPoint y: 13, endPoint x: 864, endPoint y: 313, distance: 396.6
click at [864, 313] on span "Sep" at bounding box center [874, 310] width 53 height 53
type input "09/2015"
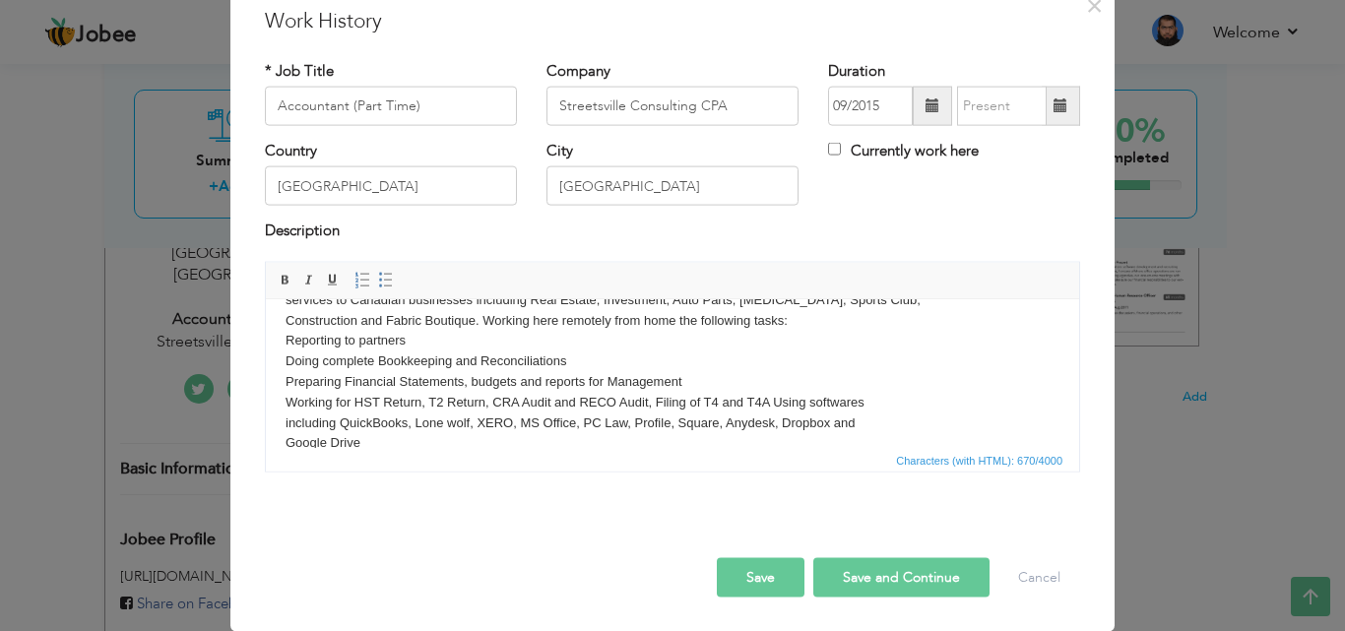
click at [834, 156] on label "Currently work here" at bounding box center [903, 151] width 151 height 21
click at [834, 156] on input "Currently work here" at bounding box center [834, 149] width 13 height 13
checkbox input "true"
click at [753, 588] on button "Save" at bounding box center [761, 576] width 88 height 39
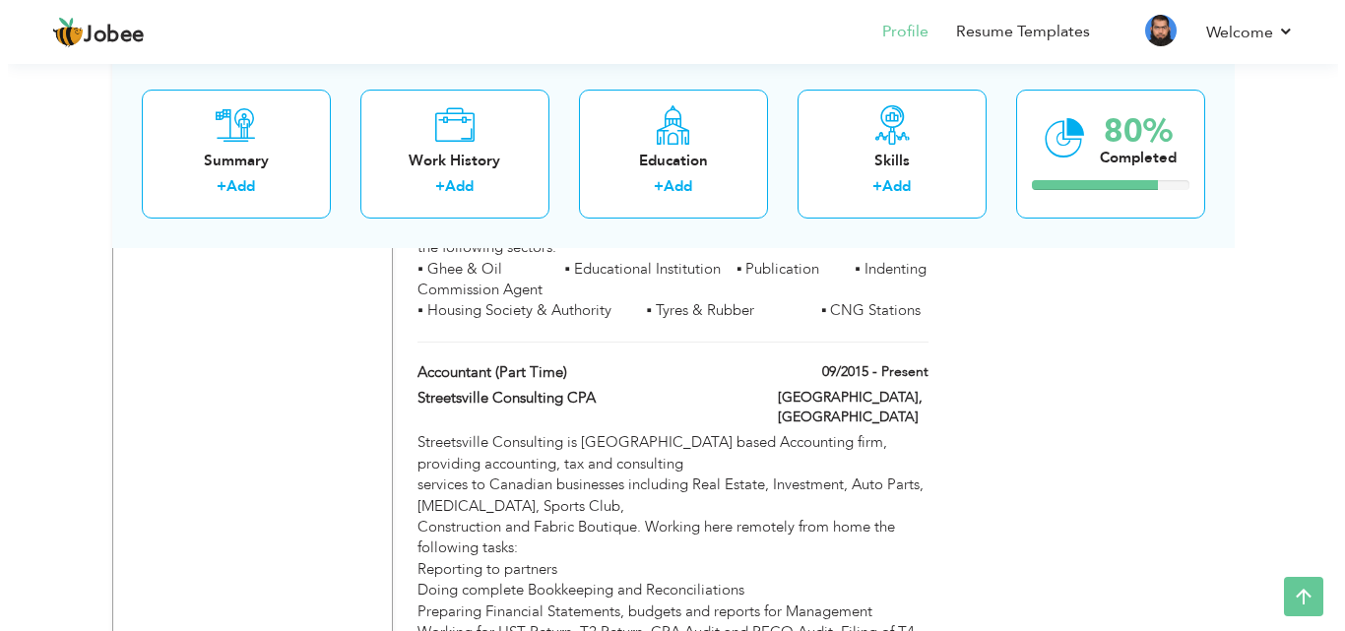
scroll to position [2655, 0]
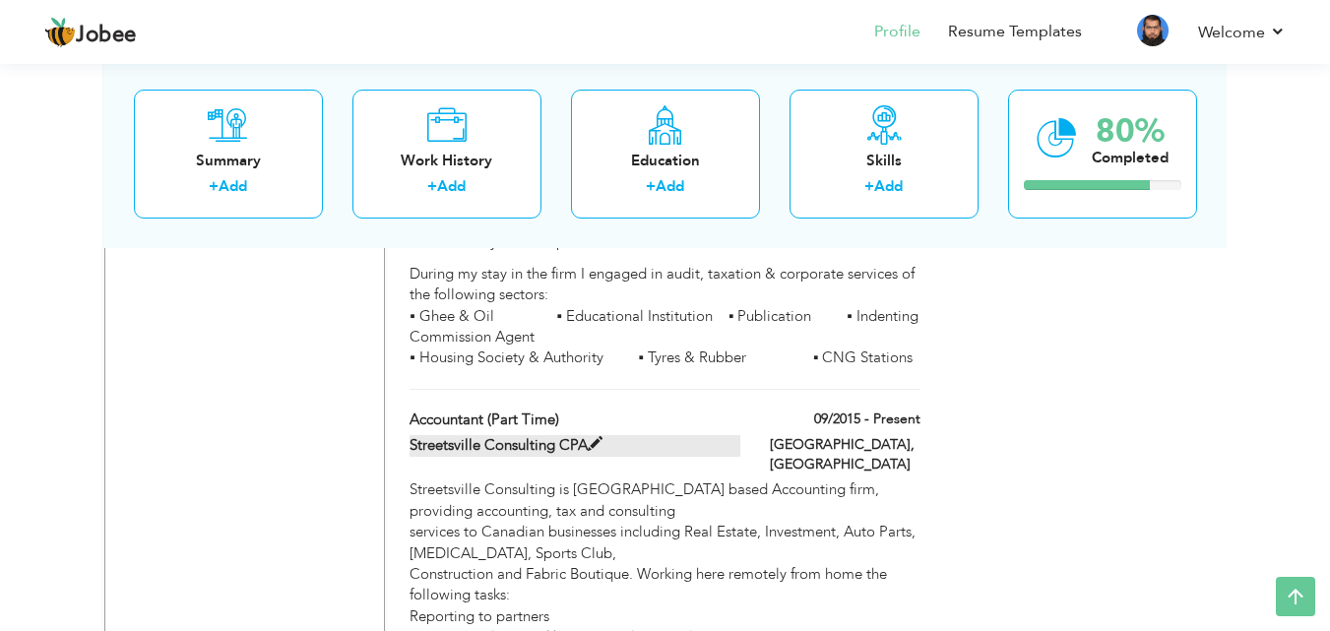
click at [593, 437] on span at bounding box center [595, 444] width 15 height 15
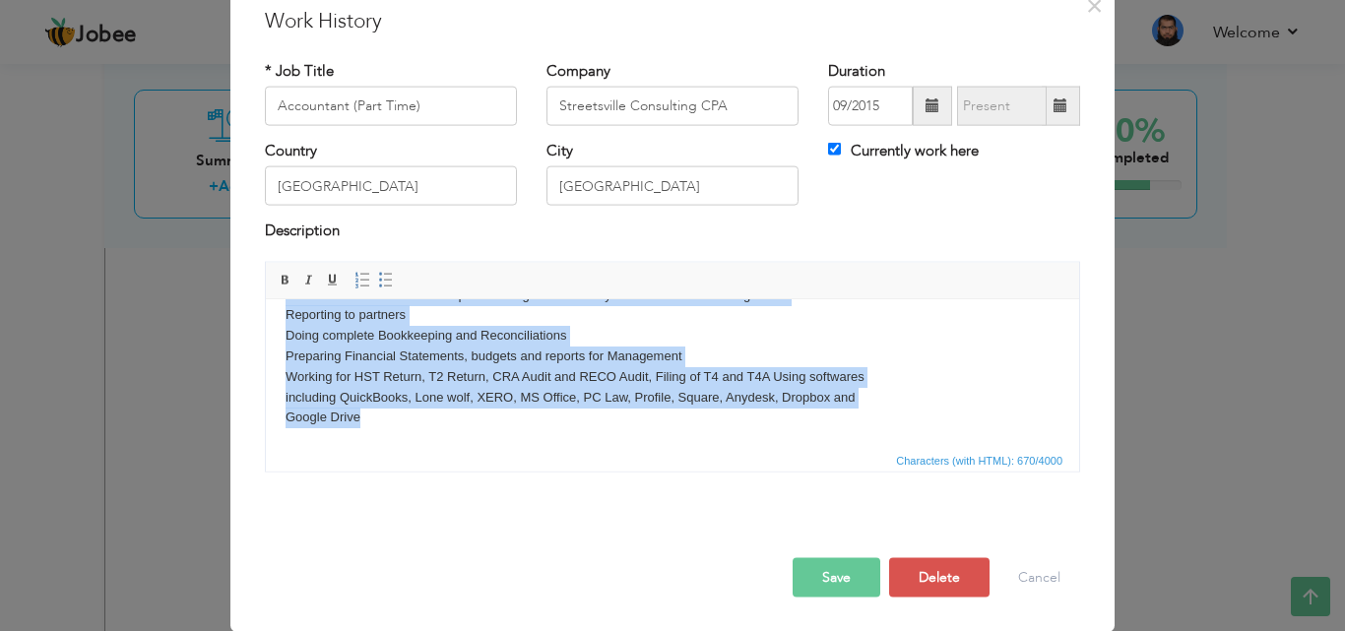
scroll to position [0, 0]
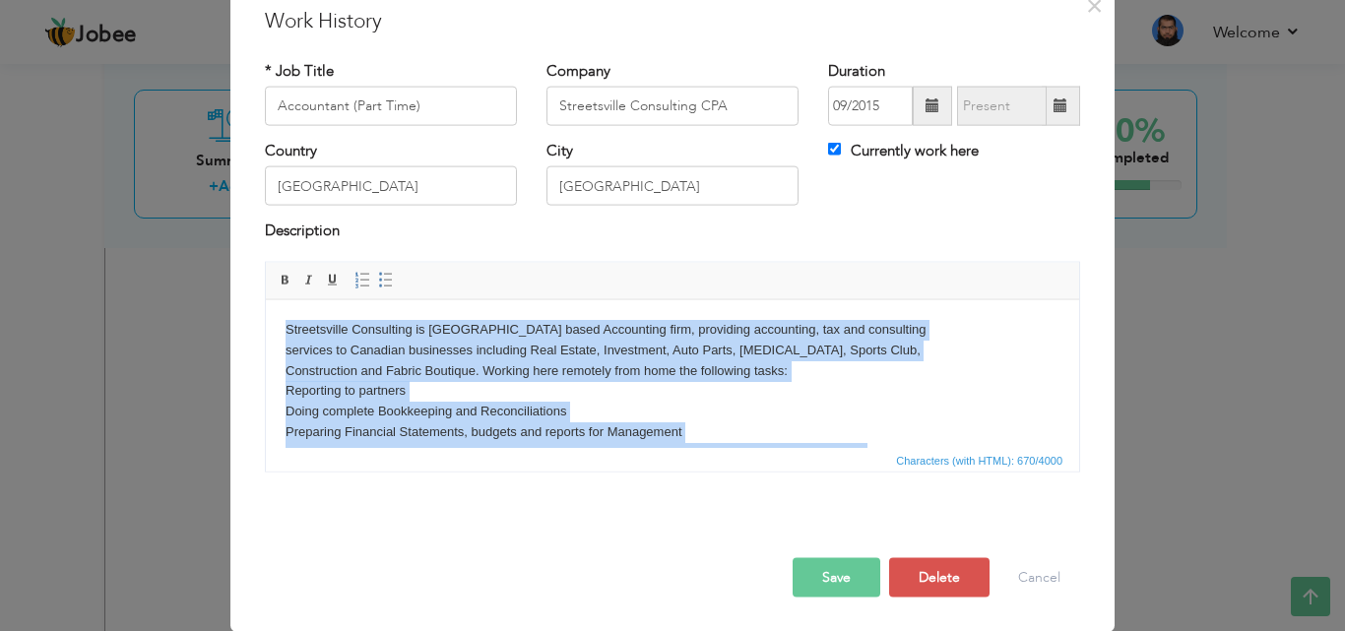
drag, startPoint x: 372, startPoint y: 418, endPoint x: 501, endPoint y: 546, distance: 182.4
click at [266, 299] on html "Streetsville Consulting is Canada based Accounting firm, providing accounting, …" at bounding box center [672, 411] width 813 height 224
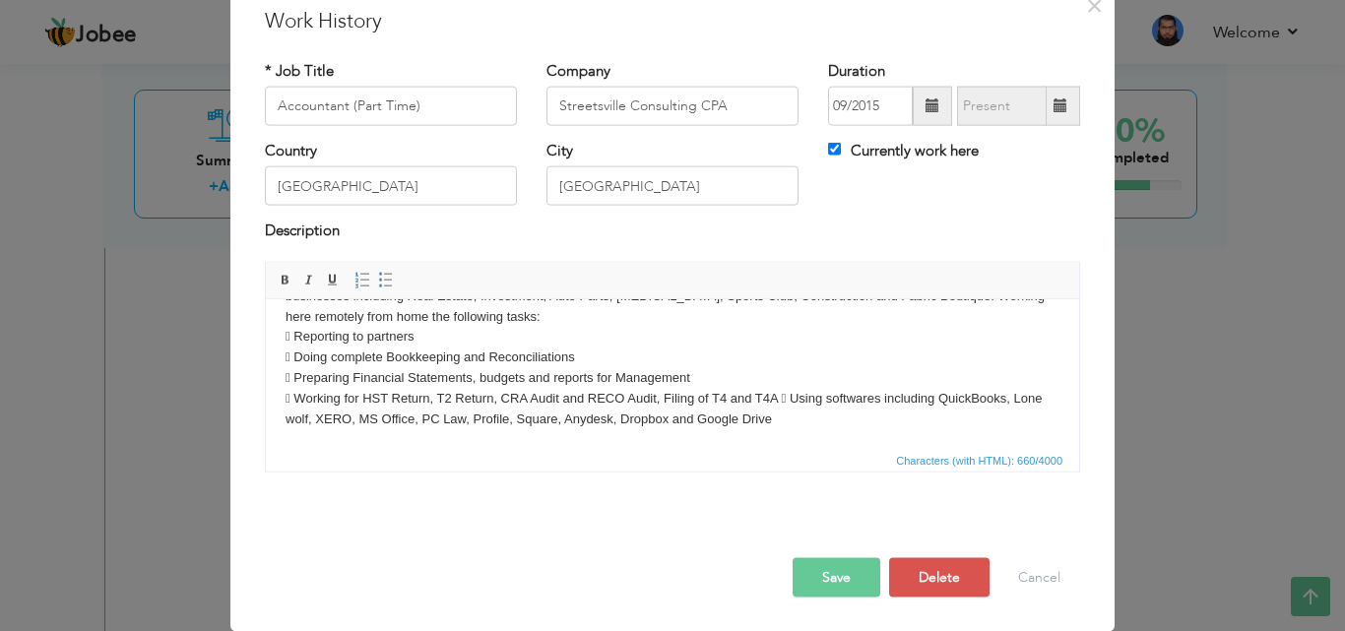
scroll to position [55, 0]
click at [803, 583] on button "Save" at bounding box center [837, 576] width 88 height 39
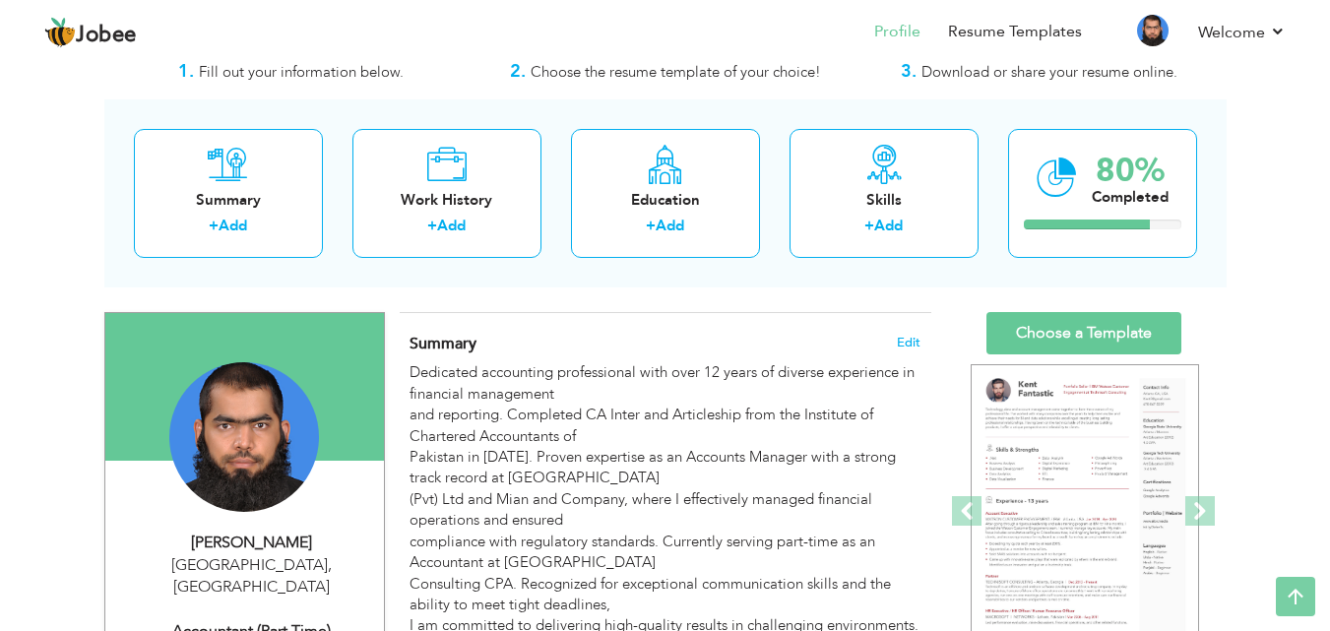
scroll to position [0, 0]
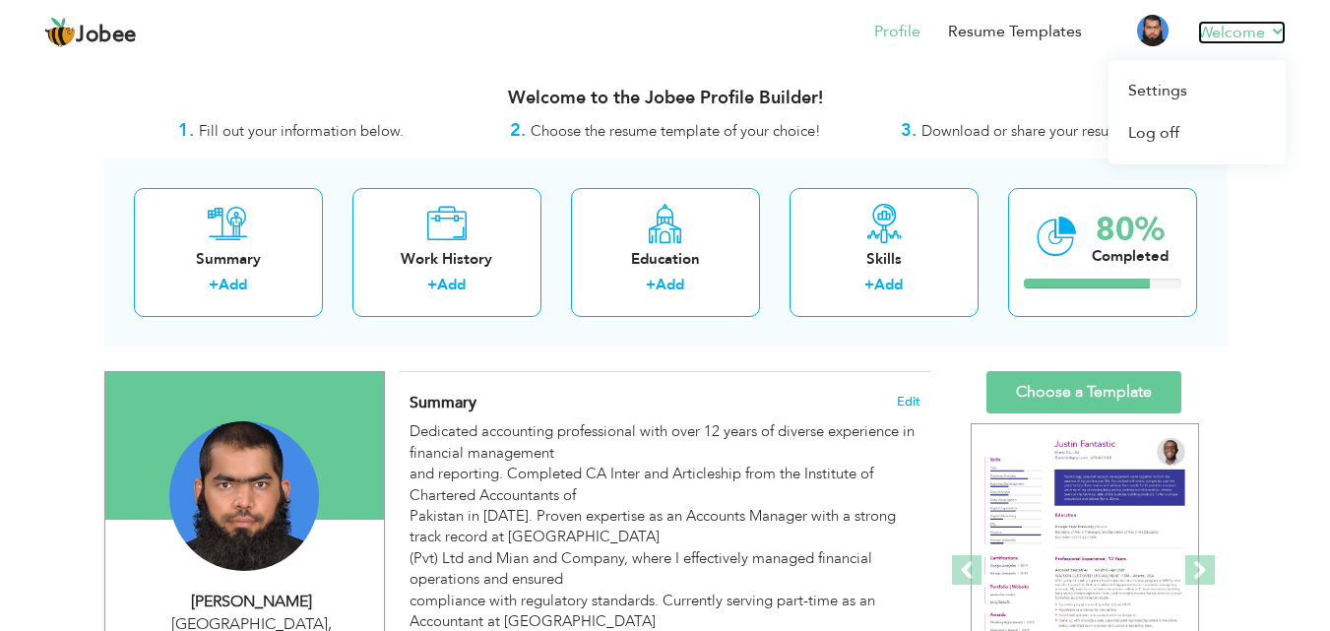
click at [1257, 32] on link "Welcome" at bounding box center [1242, 33] width 88 height 24
click at [1155, 24] on img at bounding box center [1153, 31] width 32 height 32
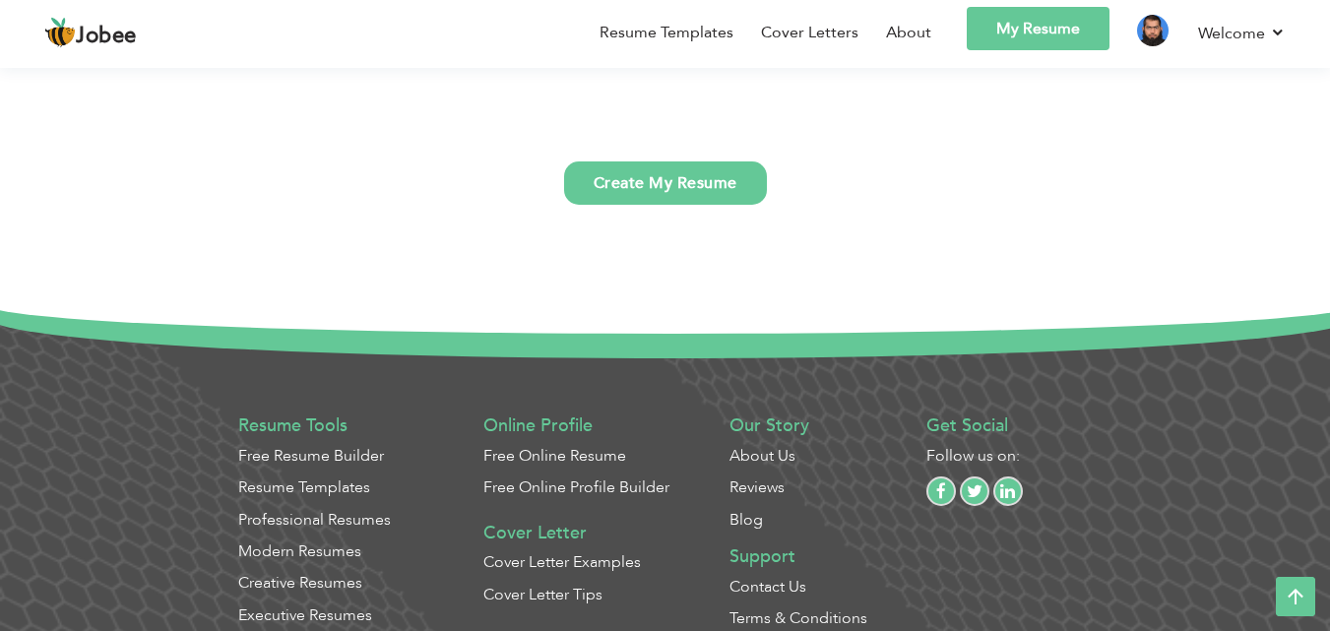
scroll to position [5082, 0]
